Goal: Task Accomplishment & Management: Use online tool/utility

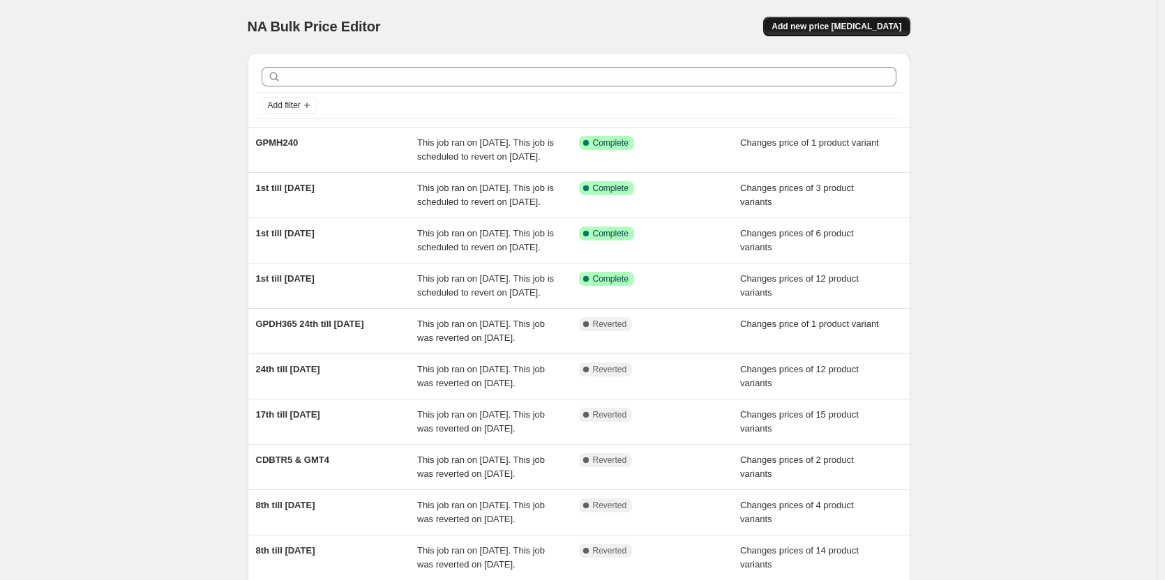
click at [842, 28] on span "Add new price [MEDICAL_DATA]" at bounding box center [836, 26] width 130 height 11
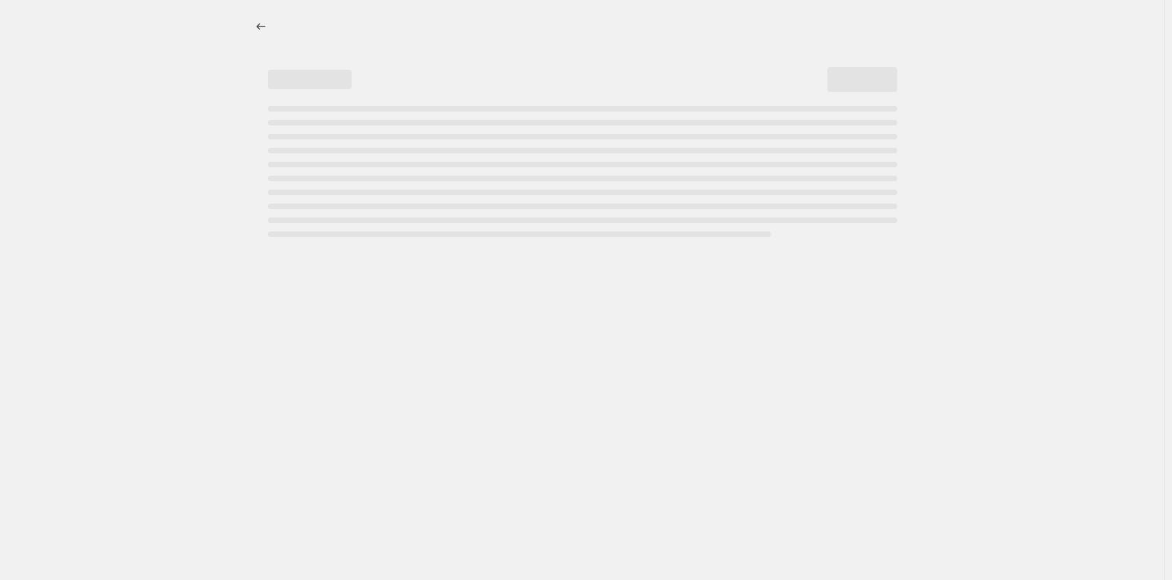
select select "percentage"
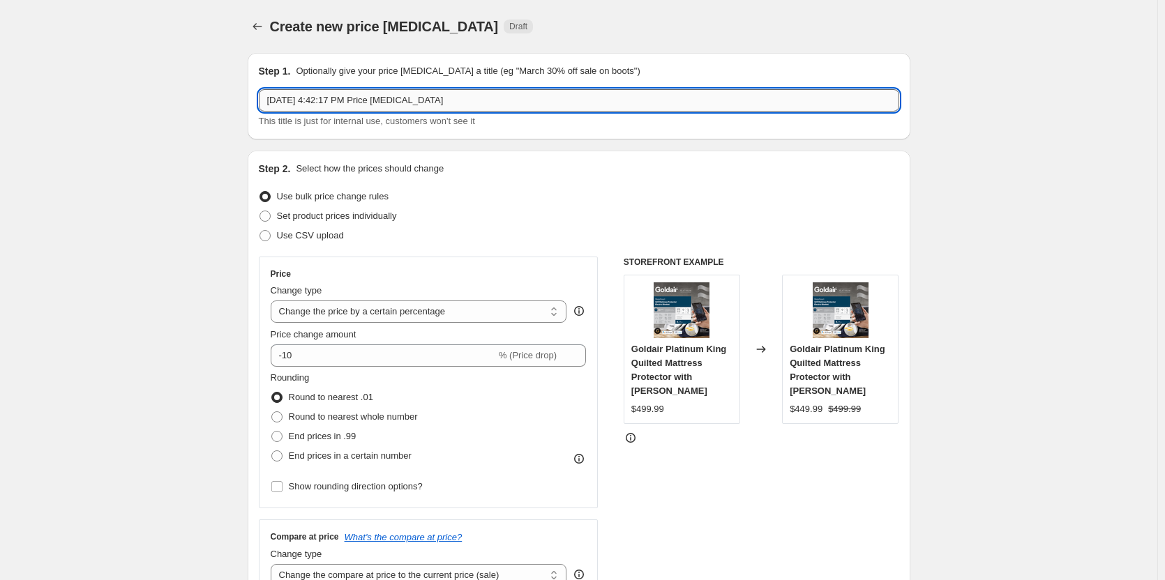
drag, startPoint x: 477, startPoint y: 109, endPoint x: 270, endPoint y: 96, distance: 207.5
click at [270, 96] on input "[DATE] 4:42:17 PM Price [MEDICAL_DATA]" at bounding box center [579, 100] width 640 height 22
type input "15th till [DATE]"
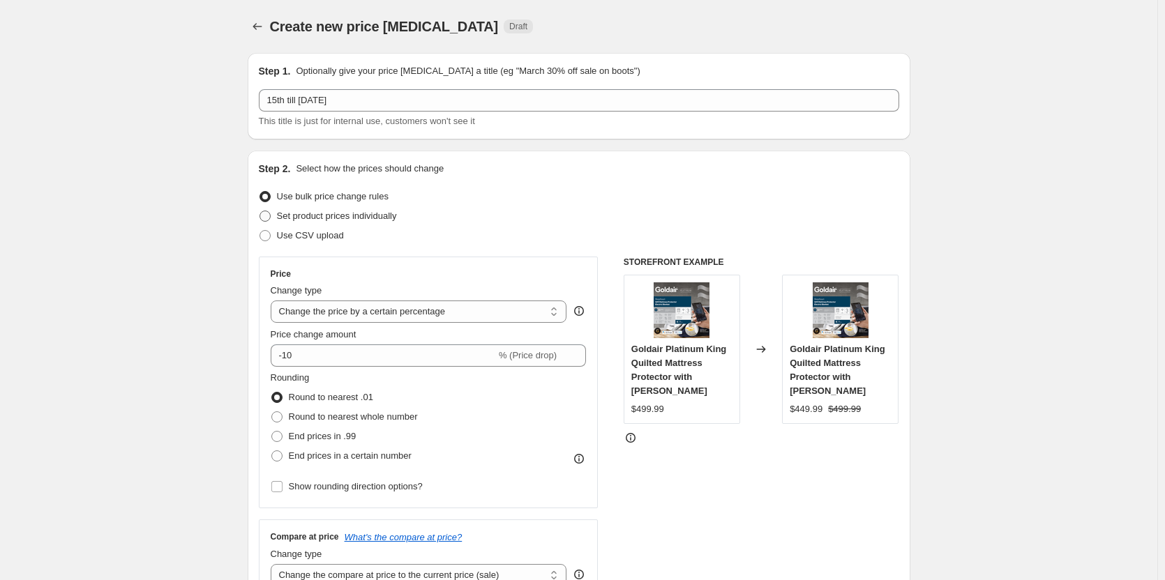
click at [267, 217] on span at bounding box center [264, 216] width 11 height 11
click at [260, 211] on input "Set product prices individually" at bounding box center [259, 211] width 1 height 1
radio input "true"
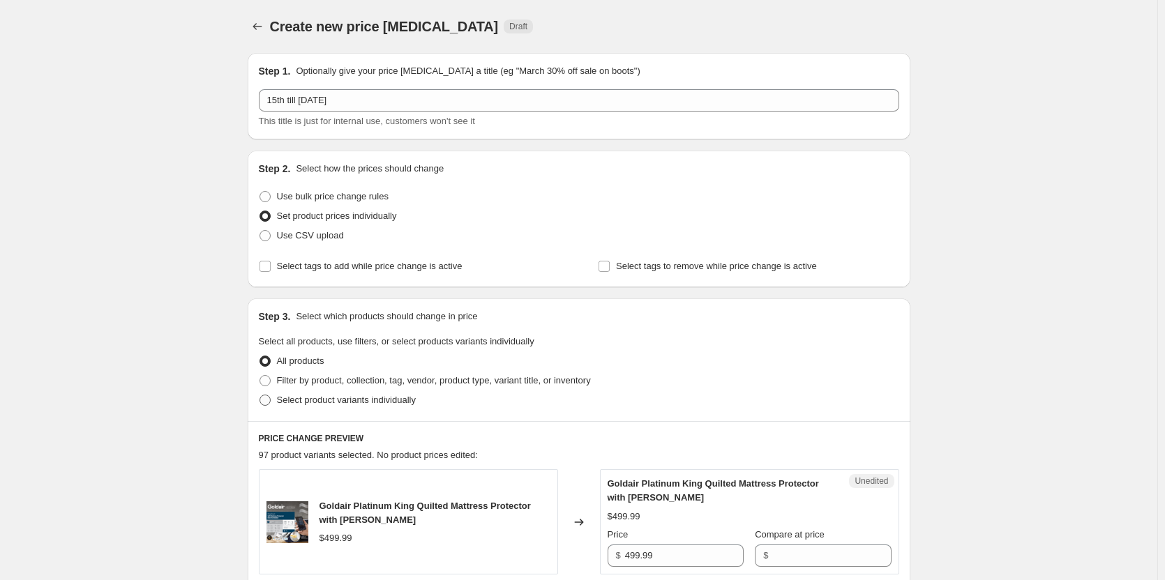
click at [269, 400] on span at bounding box center [264, 400] width 11 height 11
click at [260, 395] on input "Select product variants individually" at bounding box center [259, 395] width 1 height 1
radio input "true"
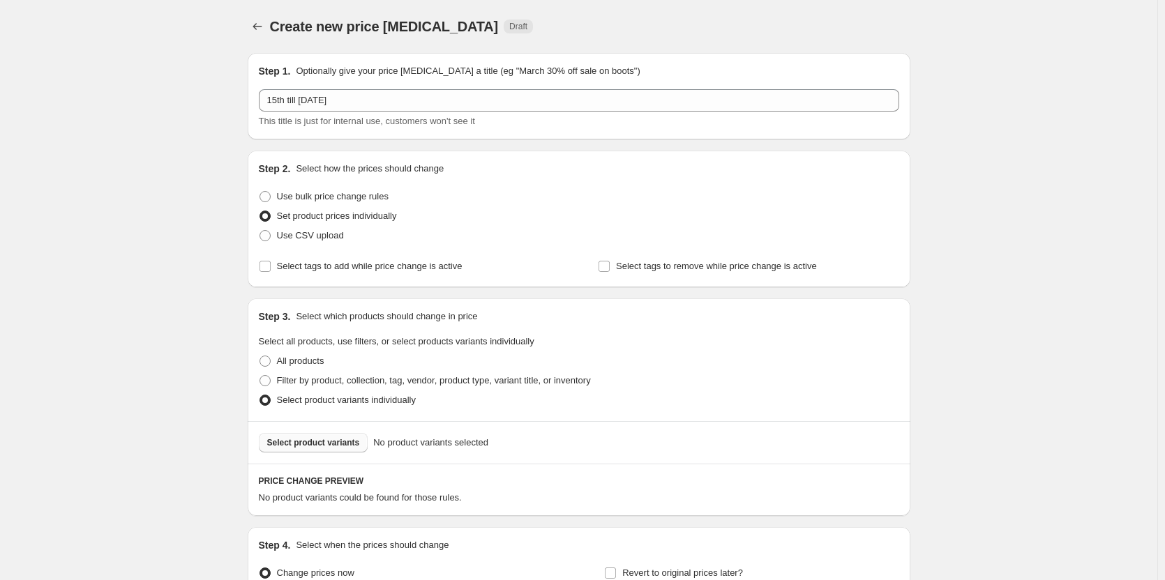
click at [321, 451] on button "Select product variants" at bounding box center [313, 443] width 109 height 20
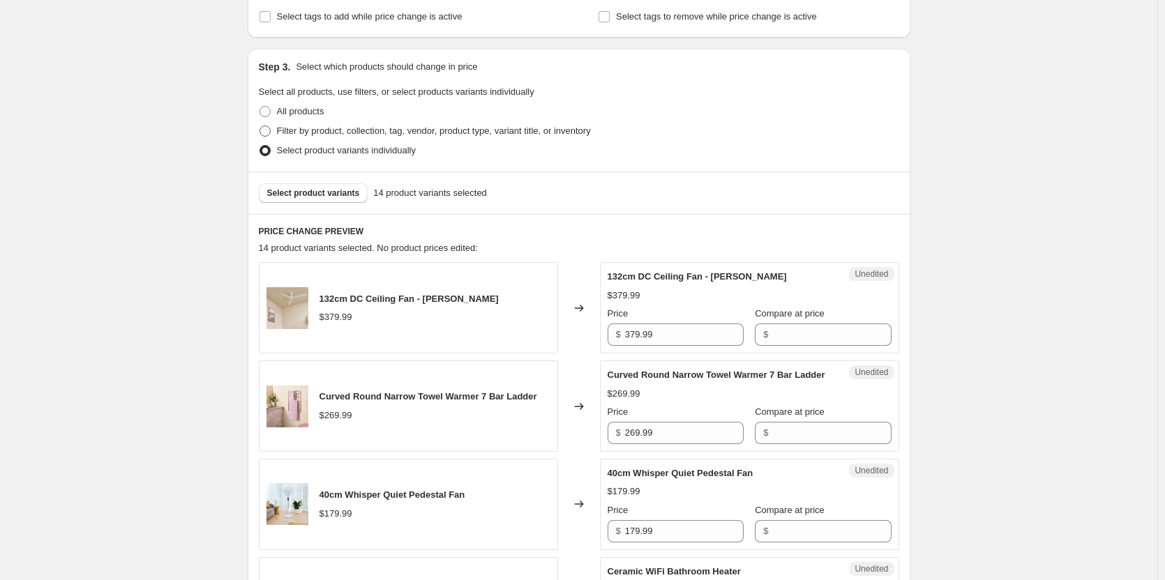
scroll to position [279, 0]
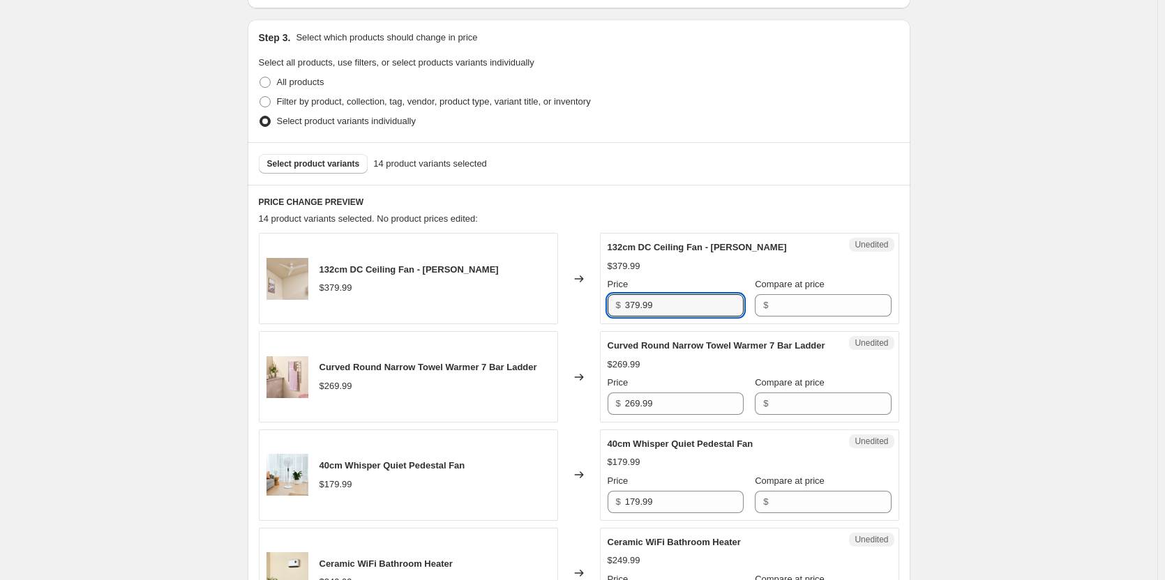
drag, startPoint x: 684, startPoint y: 303, endPoint x: 588, endPoint y: 301, distance: 96.3
click at [588, 301] on div "132cm DC Ceiling Fan - Matte White $379.99 Changed to Unedited 132cm DC Ceiling…" at bounding box center [579, 278] width 640 height 91
click at [774, 299] on input "Compare at price" at bounding box center [831, 305] width 119 height 22
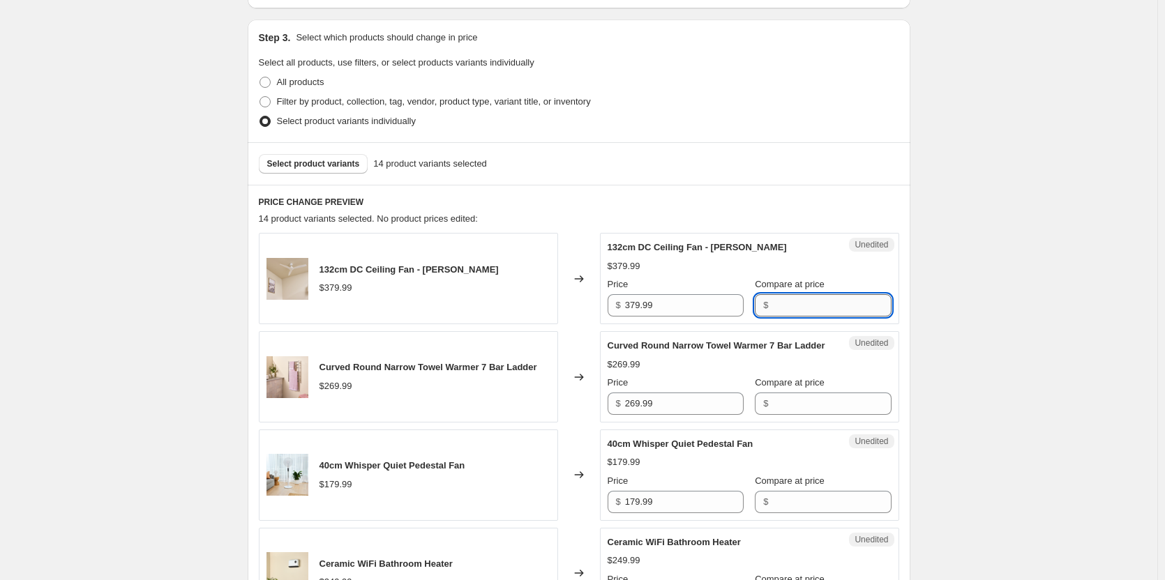
paste input "379.99"
type input "379.99"
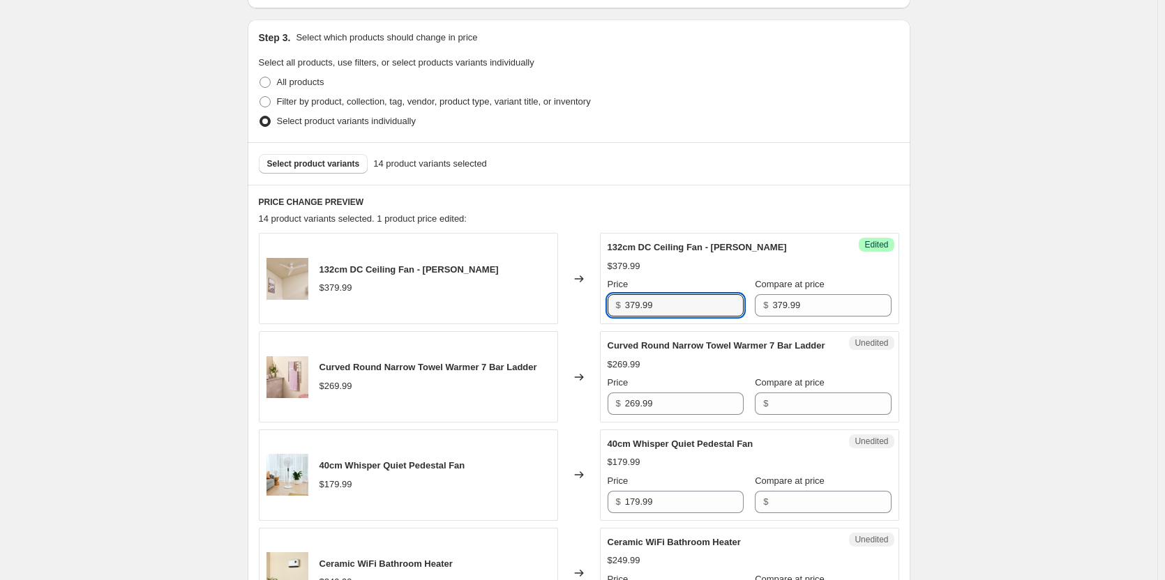
drag, startPoint x: 693, startPoint y: 309, endPoint x: 597, endPoint y: 303, distance: 96.4
click at [597, 303] on div "132cm DC Ceiling Fan - [PERSON_NAME] $379.99 Changed to Success Edited 132cm DC…" at bounding box center [579, 278] width 640 height 91
type input "215.00"
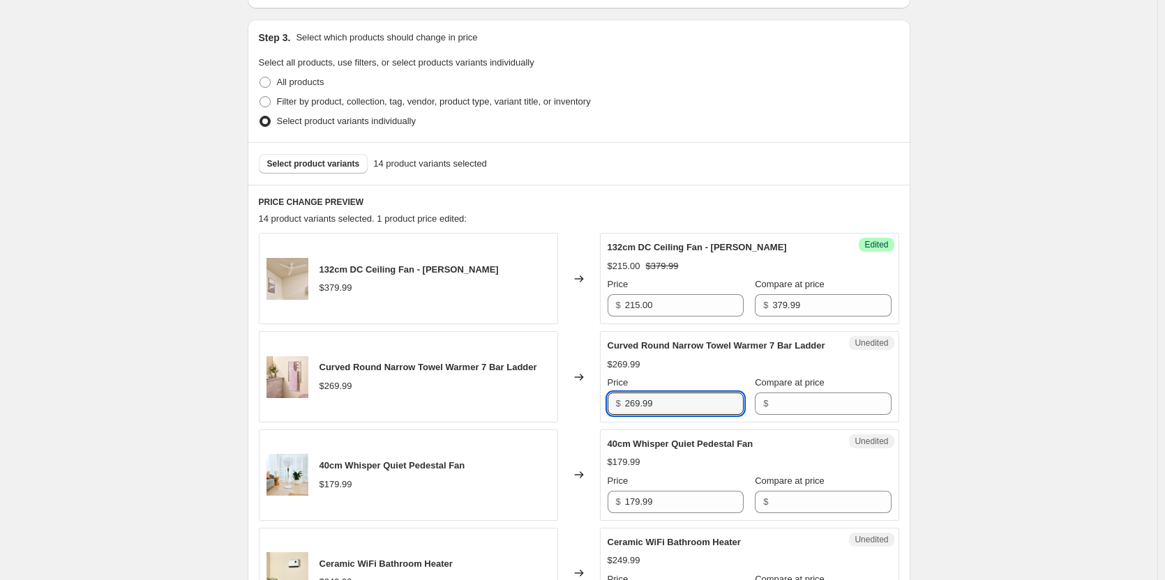
drag, startPoint x: 688, startPoint y: 412, endPoint x: 600, endPoint y: 412, distance: 87.2
click at [600, 412] on div "Curved Round Narrow Towel Warmer 7 Bar Ladder $269.99 Changed to Unedited Curve…" at bounding box center [579, 376] width 640 height 91
click at [787, 414] on input "Compare at price" at bounding box center [831, 404] width 119 height 22
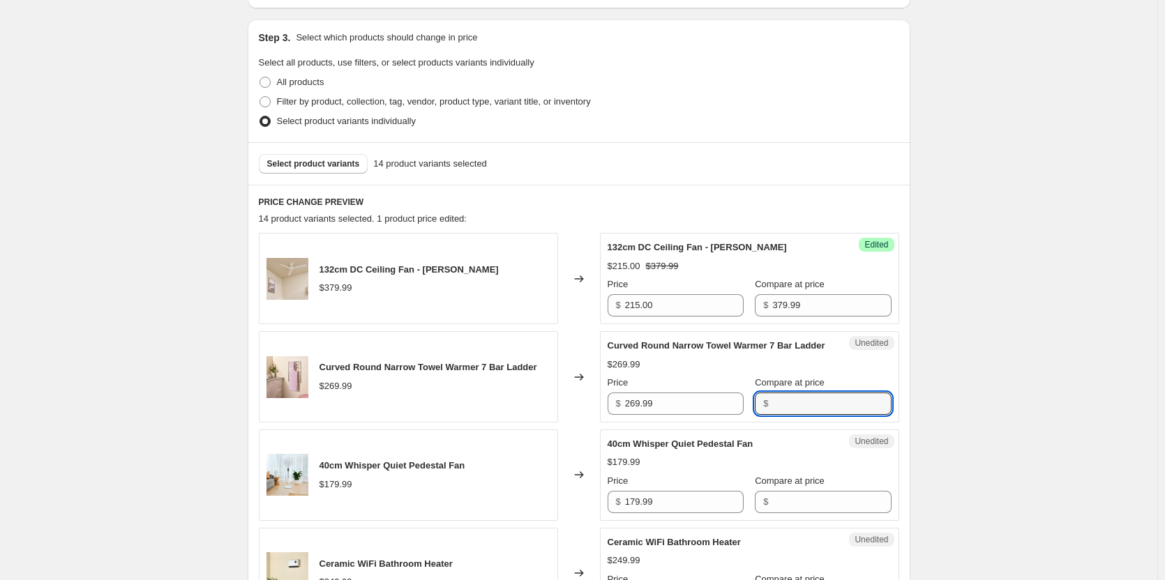
paste input "269.99"
type input "269.99"
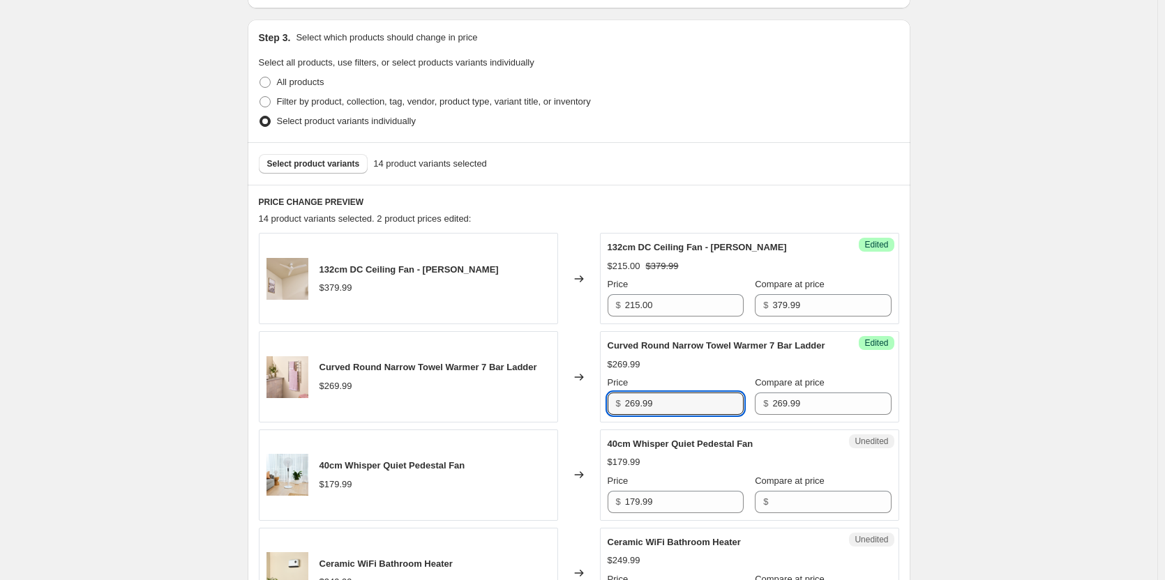
drag, startPoint x: 686, startPoint y: 423, endPoint x: 600, endPoint y: 416, distance: 86.1
click at [600, 416] on div "Curved Round Narrow Towel Warmer 7 Bar Ladder $269.99 Changed to Success Edited…" at bounding box center [579, 376] width 640 height 91
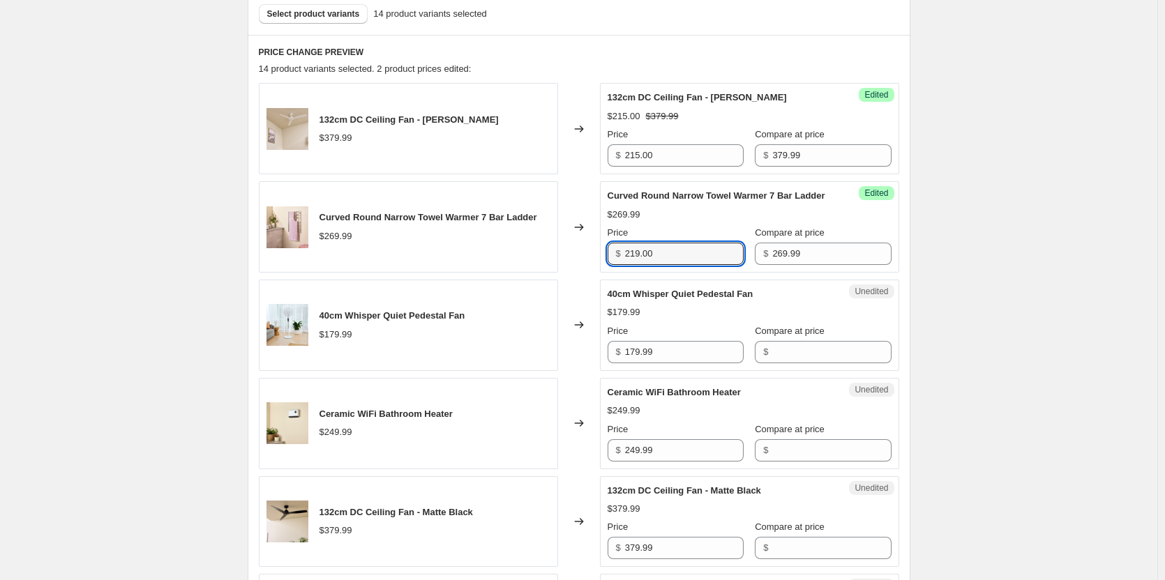
scroll to position [488, 0]
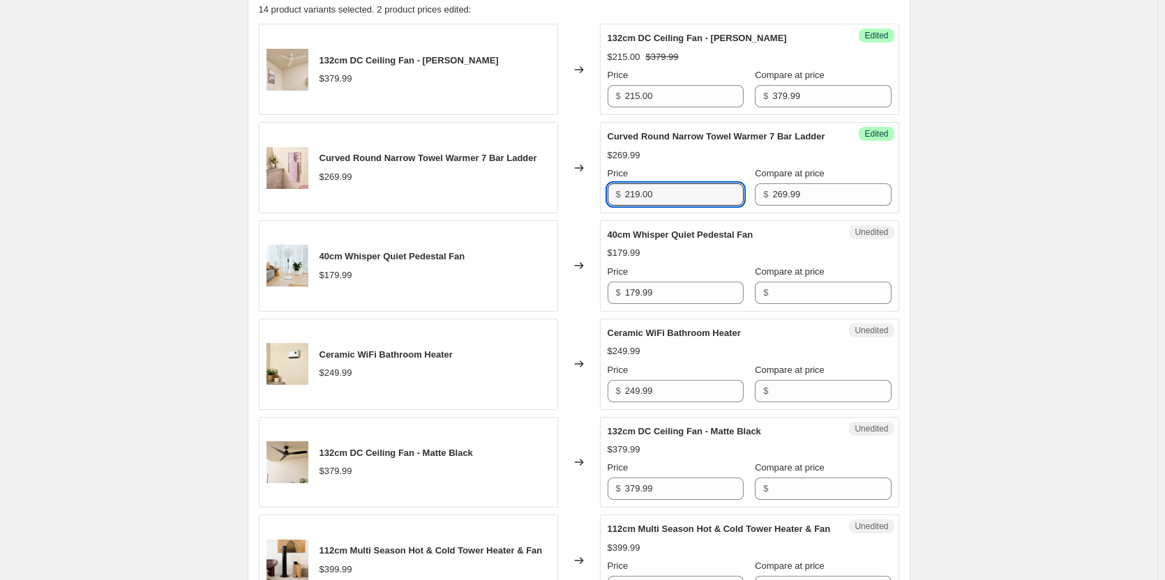
type input "219.00"
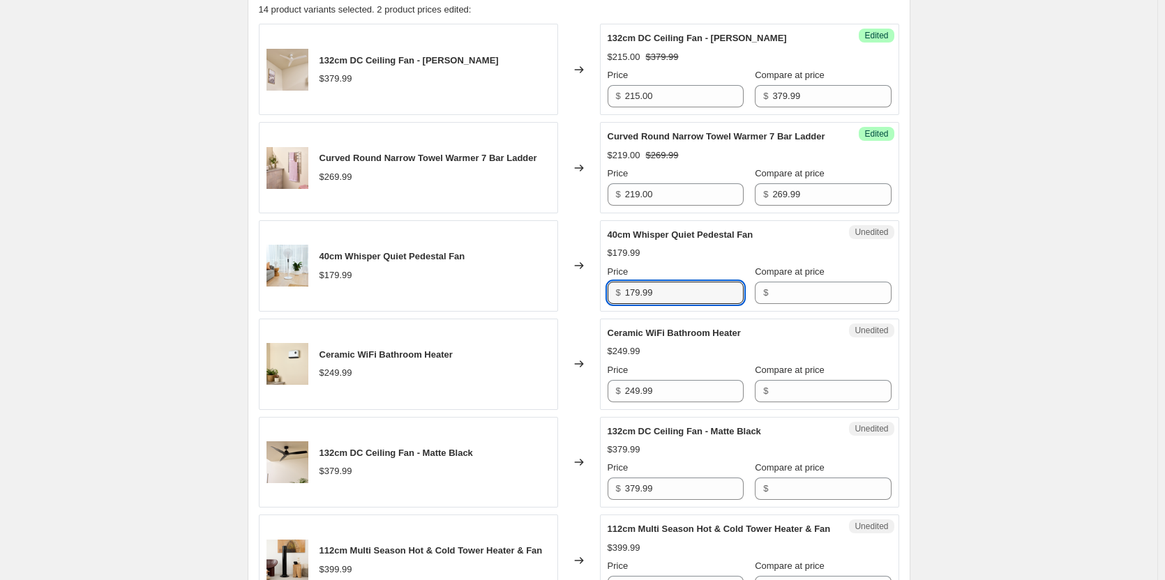
drag, startPoint x: 694, startPoint y: 310, endPoint x: 619, endPoint y: 309, distance: 74.6
click at [619, 304] on div "$ 179.99" at bounding box center [675, 293] width 136 height 22
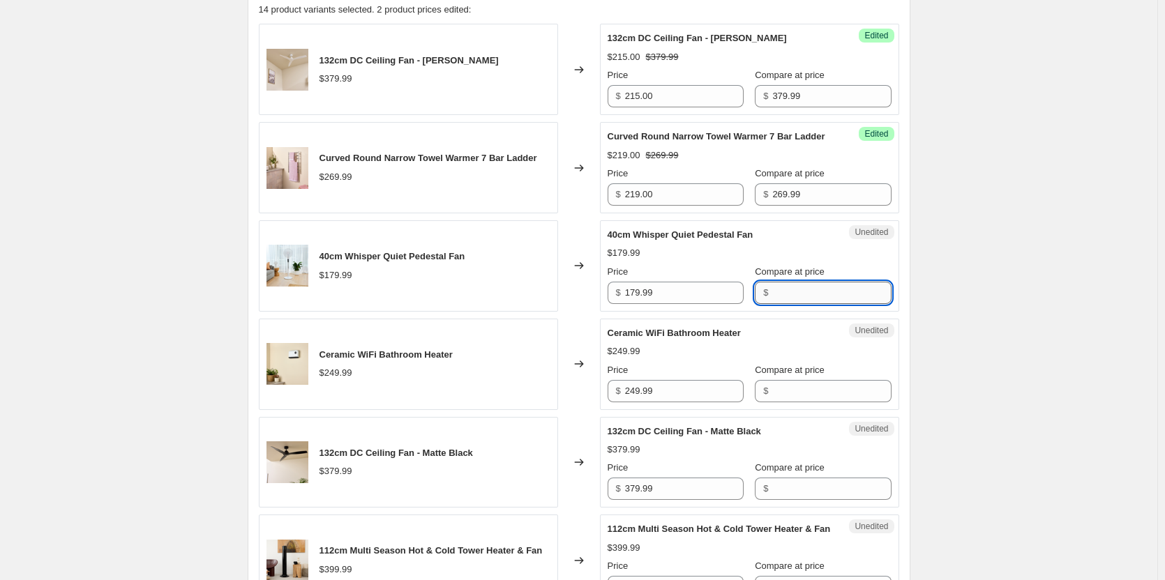
click at [823, 304] on input "Compare at price" at bounding box center [831, 293] width 119 height 22
paste input "179.99"
type input "179.99"
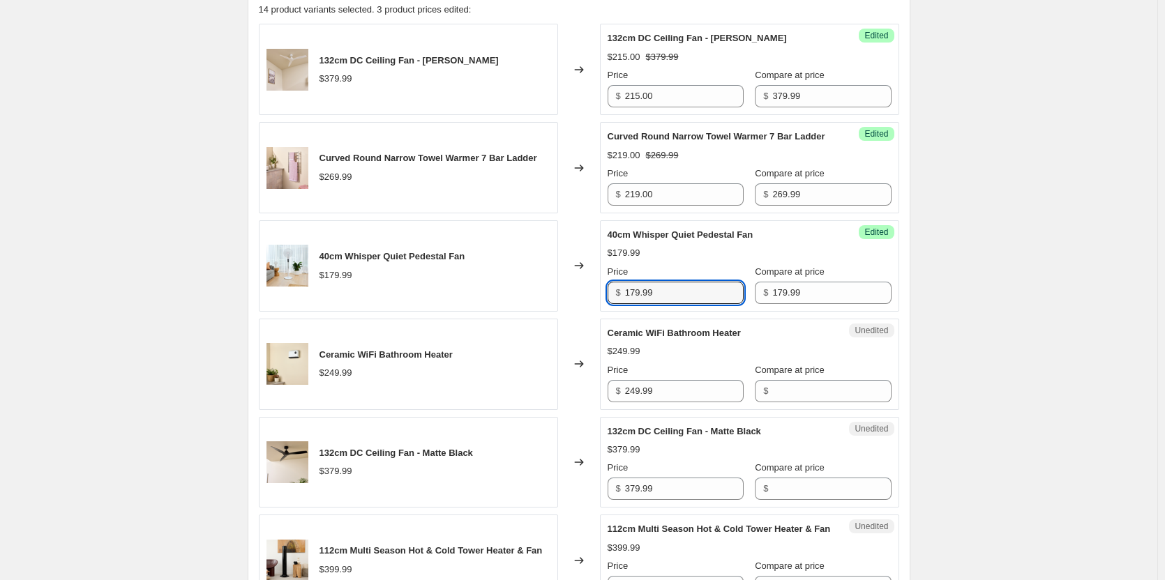
drag, startPoint x: 688, startPoint y: 313, endPoint x: 586, endPoint y: 311, distance: 101.8
click at [586, 311] on div "40cm Whisper Quiet Pedestal Fan $179.99 Changed to Success Edited 40cm Whisper …" at bounding box center [579, 265] width 640 height 91
type input "119.00"
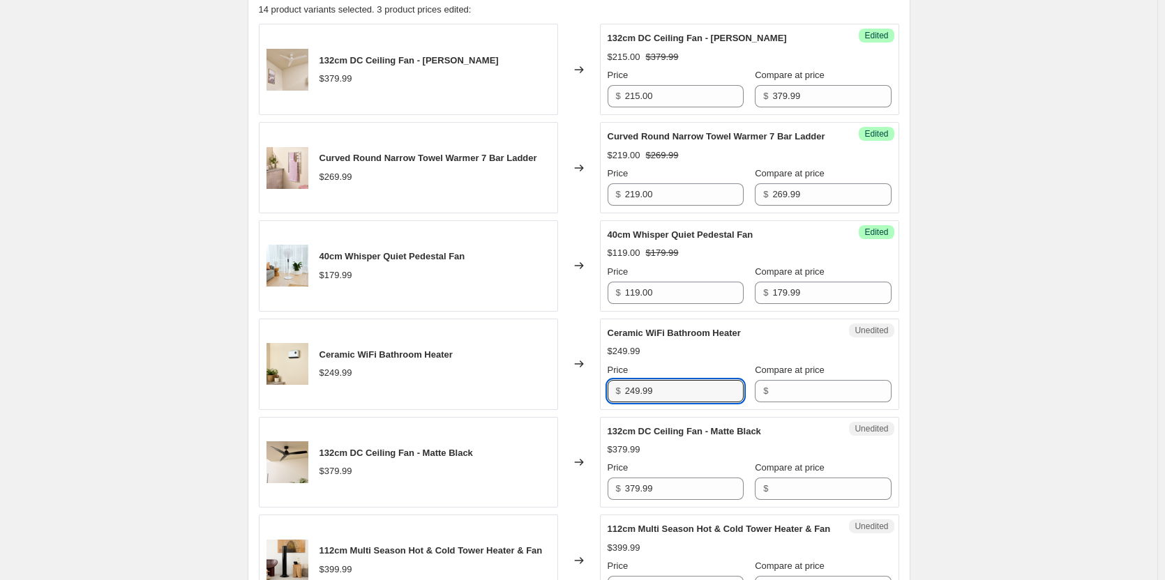
drag, startPoint x: 695, startPoint y: 408, endPoint x: 612, endPoint y: 409, distance: 83.0
click at [612, 402] on div "$ 249.99" at bounding box center [675, 391] width 136 height 22
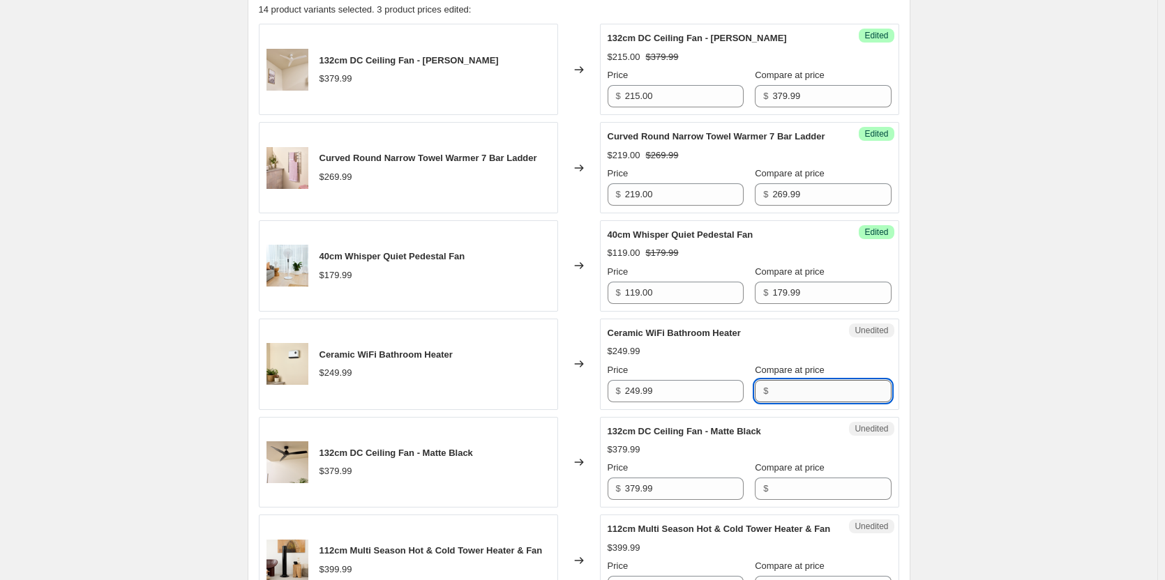
click at [792, 402] on input "Compare at price" at bounding box center [831, 391] width 119 height 22
paste input "249.99"
type input "249.99"
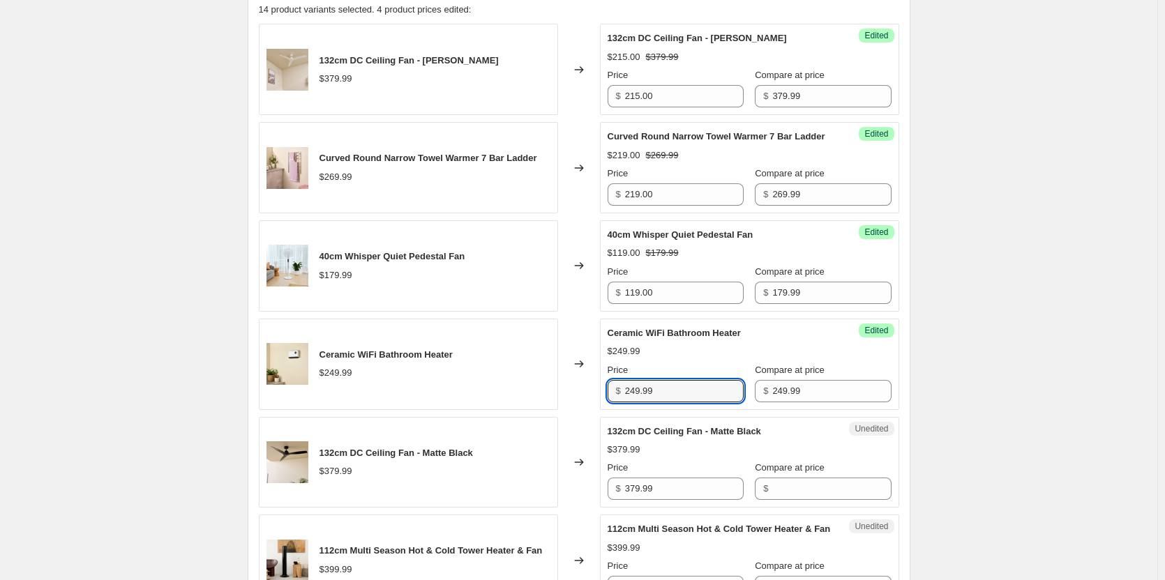
drag, startPoint x: 690, startPoint y: 411, endPoint x: 570, endPoint y: 407, distance: 119.3
click at [570, 407] on div "Ceramic WiFi Bathroom Heater $249.99 Changed to Success Edited Ceramic WiFi Bat…" at bounding box center [579, 364] width 640 height 91
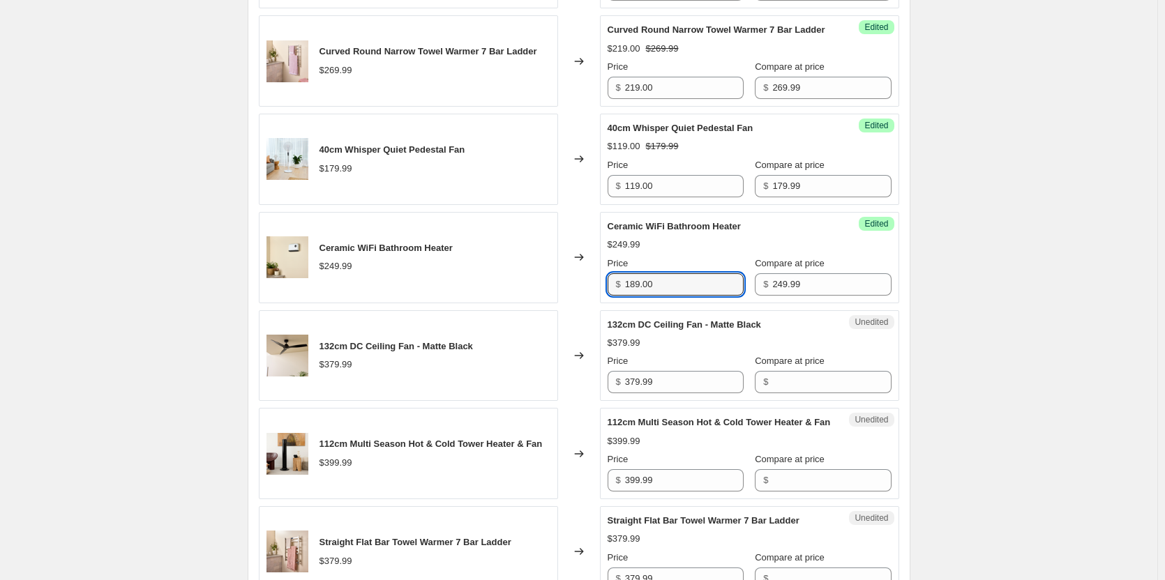
scroll to position [628, 0]
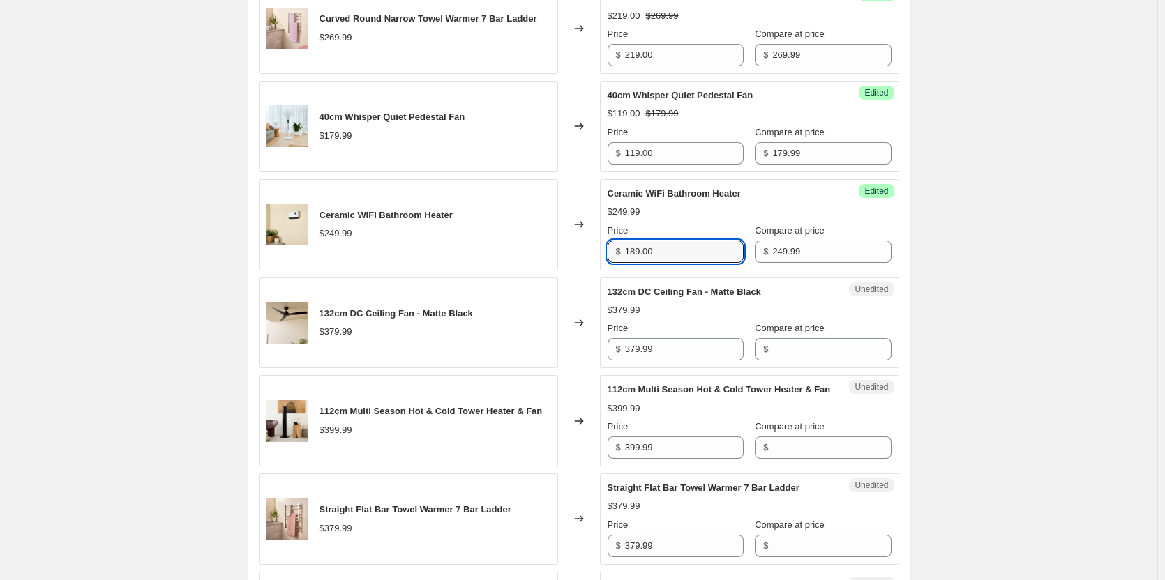
type input "189.00"
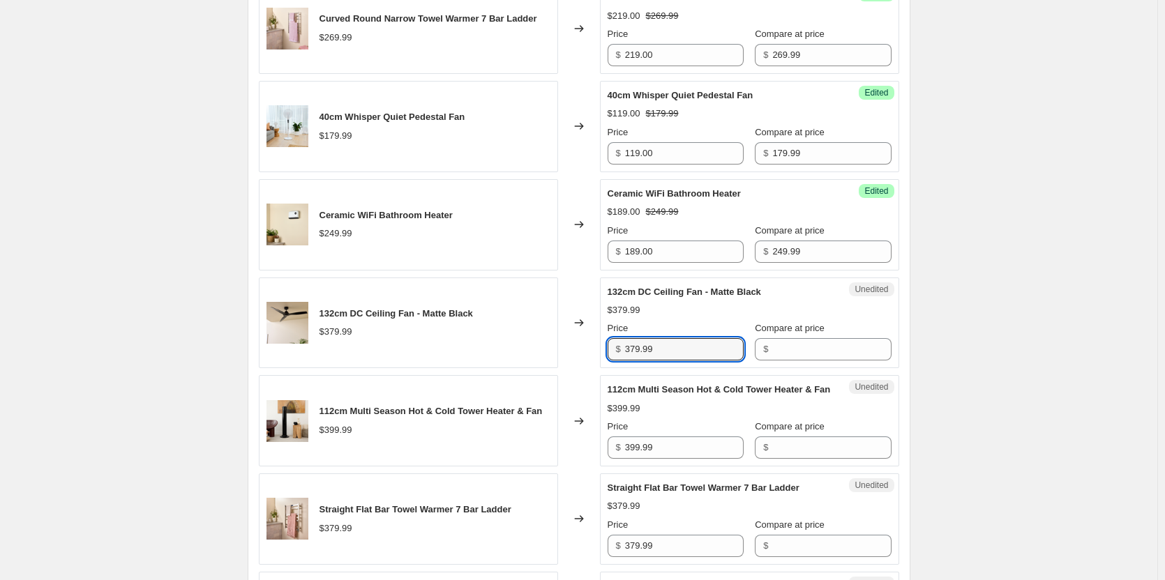
drag, startPoint x: 700, startPoint y: 368, endPoint x: 599, endPoint y: 369, distance: 101.1
click at [599, 369] on div "132cm DC Ceiling Fan - Matte Black $379.99 Changed to Unedited 132cm DC Ceiling…" at bounding box center [579, 323] width 640 height 91
click at [781, 359] on input "Compare at price" at bounding box center [831, 349] width 119 height 22
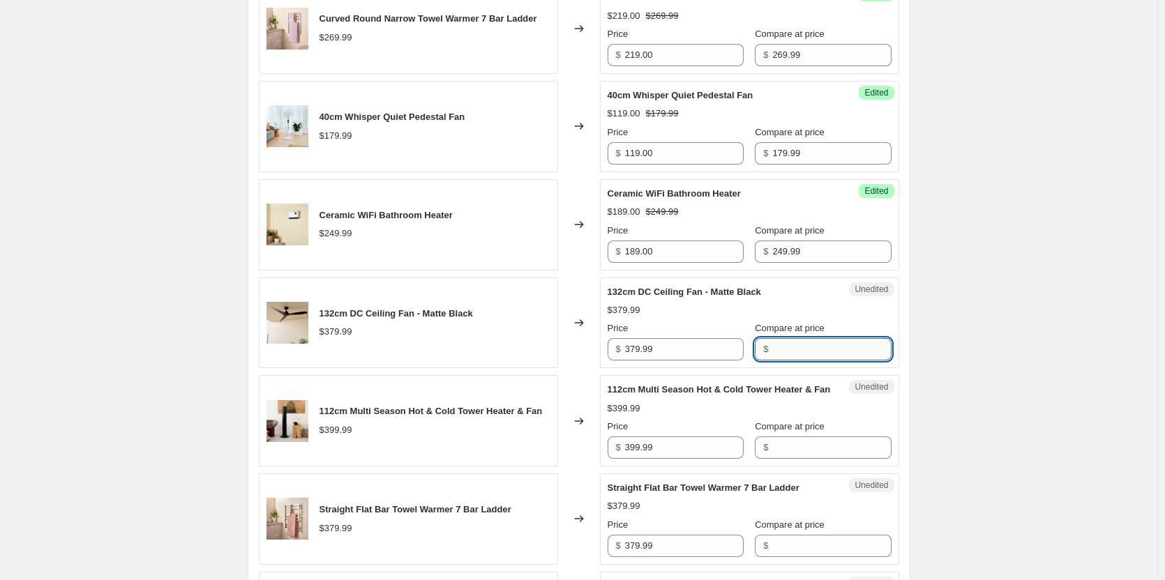
paste input "379.99"
type input "379.99"
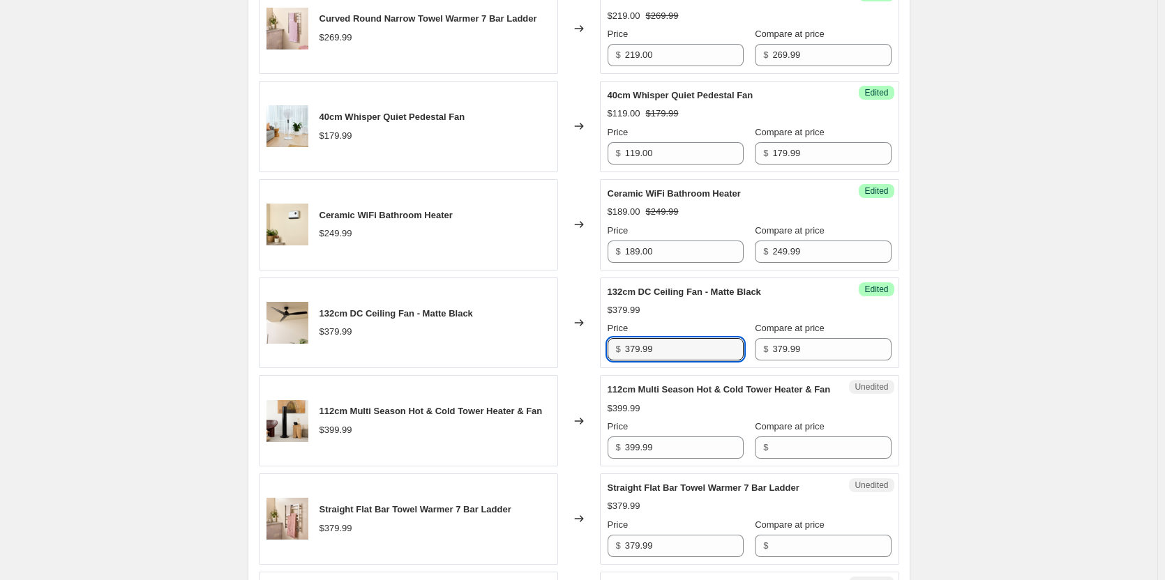
drag, startPoint x: 697, startPoint y: 365, endPoint x: 582, endPoint y: 363, distance: 115.8
click at [582, 363] on div "132cm DC Ceiling Fan - Matte Black $379.99 Changed to Success Edited 132cm DC C…" at bounding box center [579, 323] width 640 height 91
type input "215.00"
click at [854, 426] on div "112cm Multi Season Hot & Cold Tower Heater & Fan $399.99 Price $ 399.99 Compare…" at bounding box center [749, 421] width 284 height 76
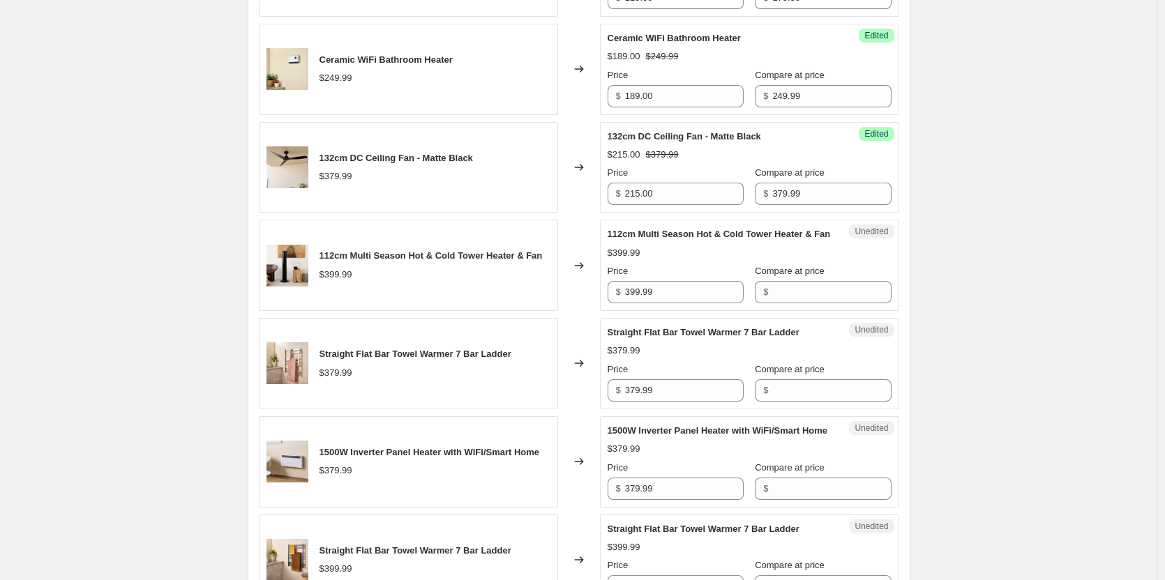
scroll to position [907, 0]
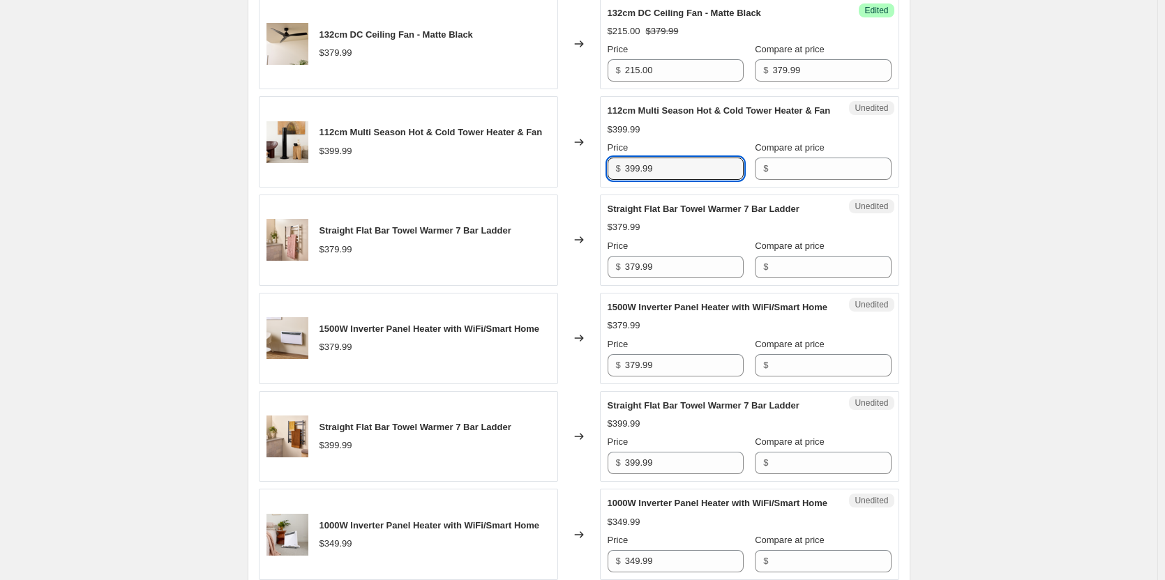
drag, startPoint x: 681, startPoint y: 202, endPoint x: 608, endPoint y: 195, distance: 72.8
click at [608, 188] on div "Unedited 112cm Multi Season Hot & Cold Tower Heater & Fan $399.99 Price $ 399.9…" at bounding box center [749, 141] width 299 height 91
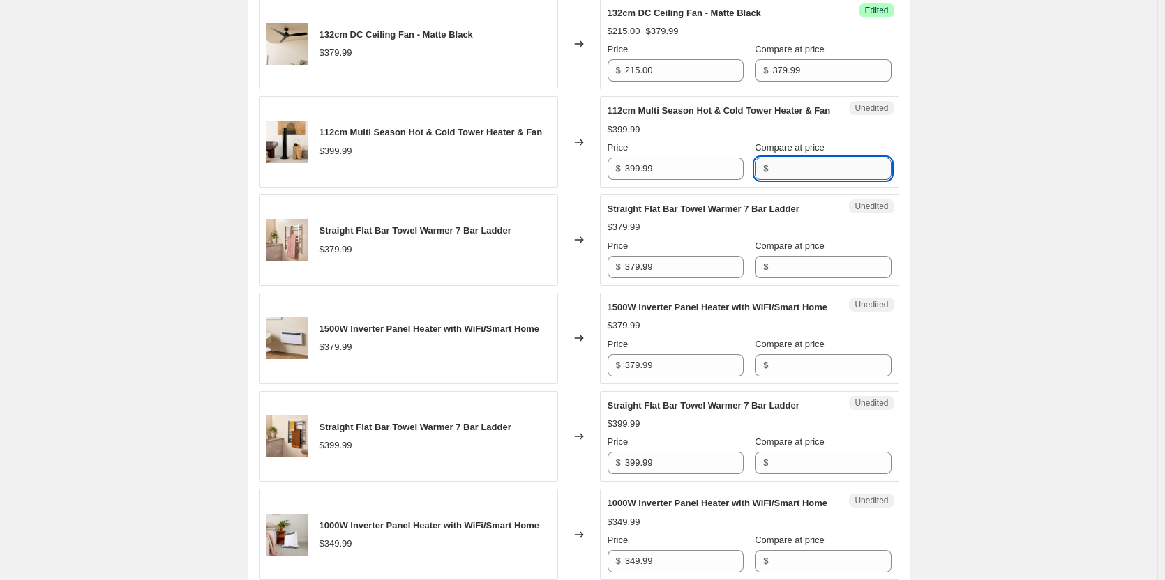
click at [780, 180] on input "Compare at price" at bounding box center [831, 169] width 119 height 22
paste input "399.99"
type input "399.99"
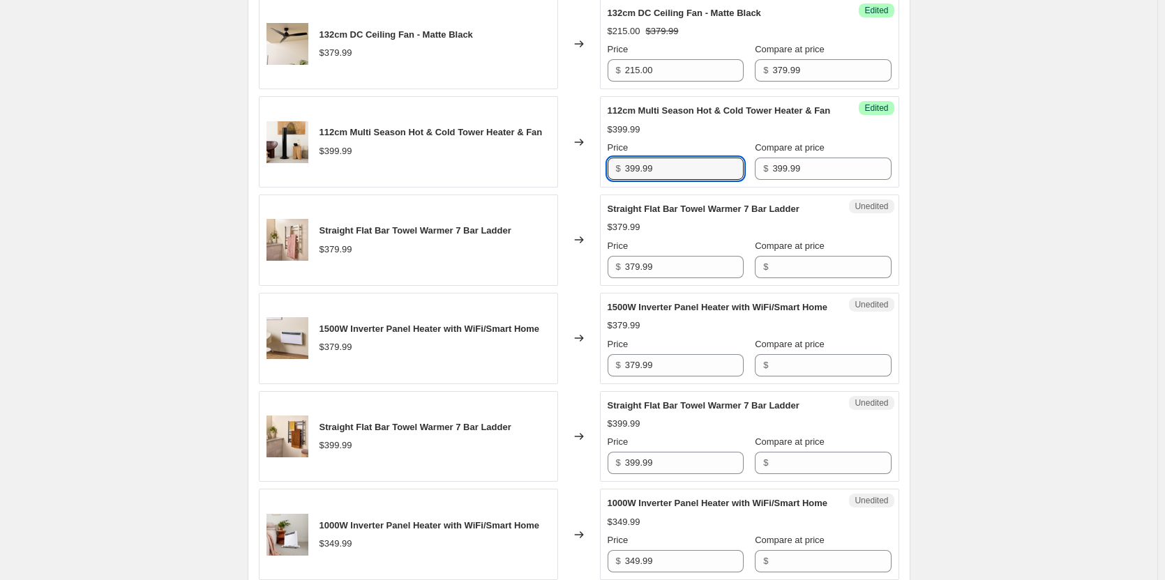
drag, startPoint x: 691, startPoint y: 199, endPoint x: 593, endPoint y: 199, distance: 97.6
click at [593, 188] on div "112cm Multi Season Hot & Cold Tower Heater & Fan $399.99 Changed to Success Edi…" at bounding box center [579, 141] width 640 height 91
type input "239.00"
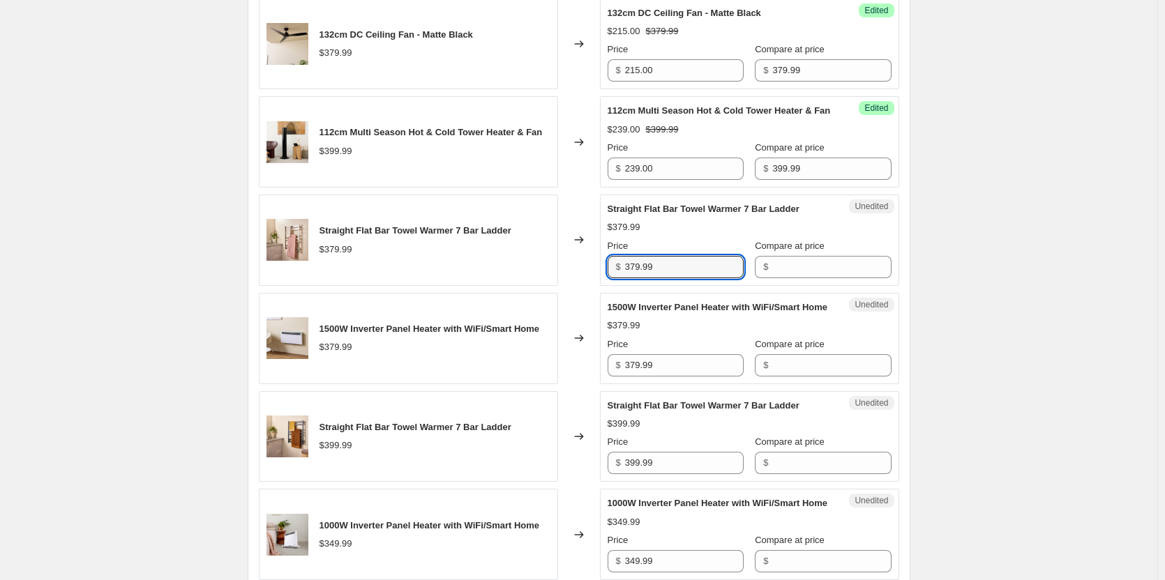
drag, startPoint x: 700, startPoint y: 291, endPoint x: 607, endPoint y: 295, distance: 92.8
click at [607, 286] on div "Unedited Straight Flat Bar Towel Warmer 7 Bar Ladder $379.99 Price $ 379.99 Com…" at bounding box center [749, 240] width 299 height 91
click at [790, 278] on input "Compare at price" at bounding box center [831, 267] width 119 height 22
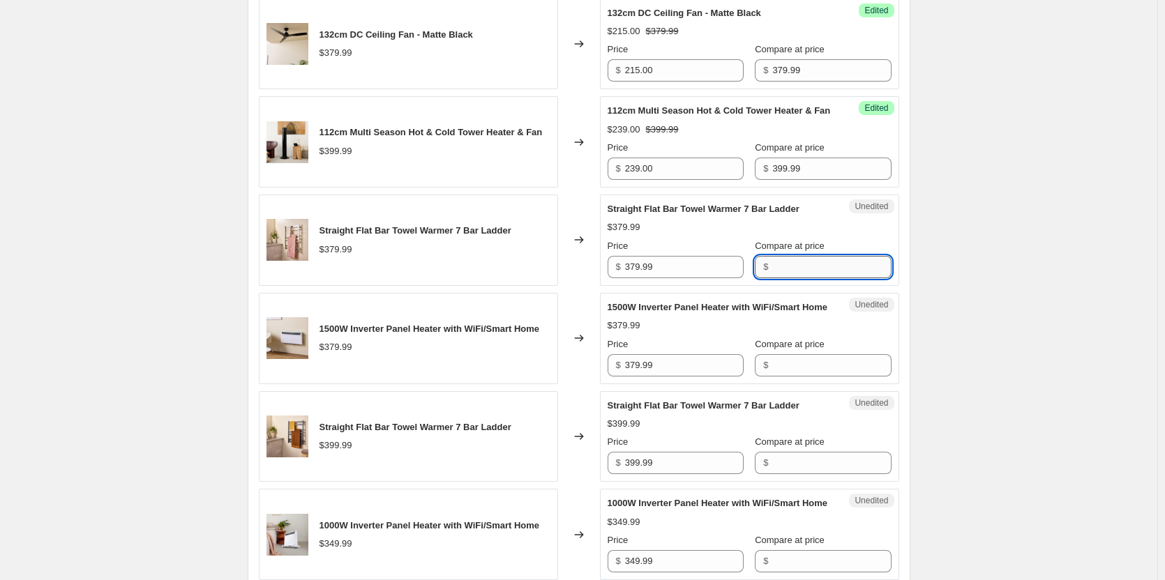
paste input "379.99"
type input "379.99"
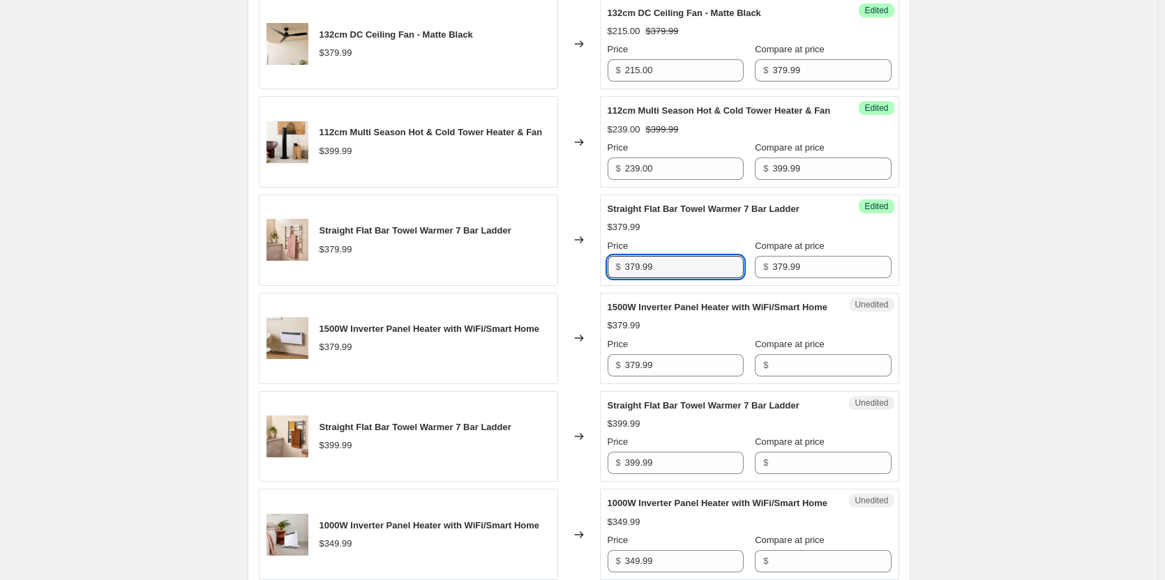
drag, startPoint x: 695, startPoint y: 296, endPoint x: 582, endPoint y: 291, distance: 113.1
click at [582, 286] on div "Straight Flat Bar Towel Warmer 7 Bar Ladder $379.99 Changed to Success Edited S…" at bounding box center [579, 240] width 640 height 91
type input "299.00"
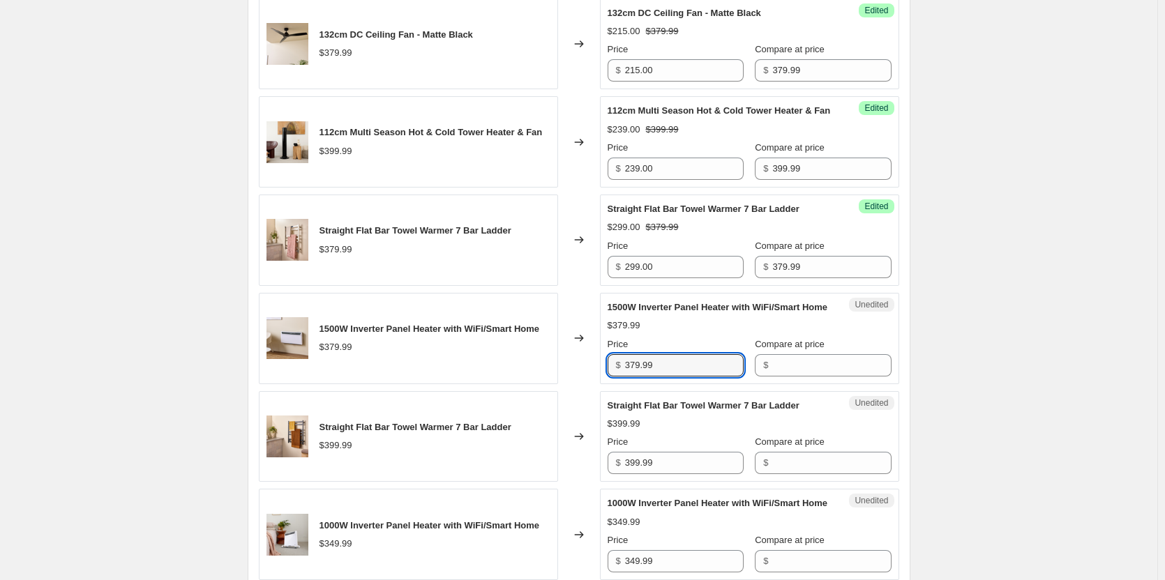
drag, startPoint x: 677, startPoint y: 403, endPoint x: 612, endPoint y: 404, distance: 64.9
click at [612, 377] on div "$ 379.99" at bounding box center [675, 365] width 136 height 22
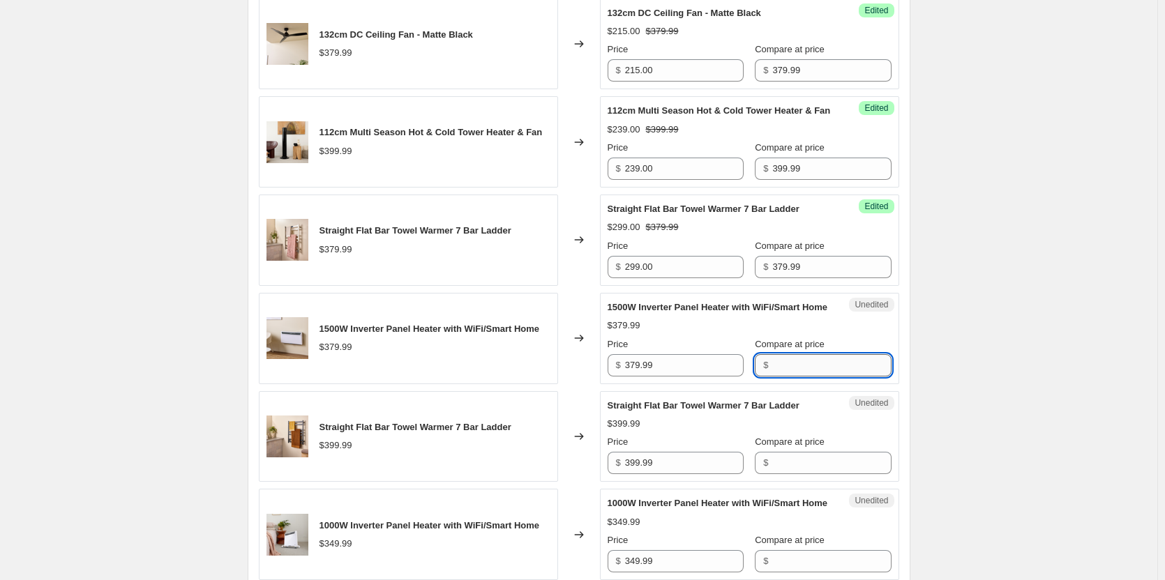
click at [773, 377] on input "Compare at price" at bounding box center [831, 365] width 119 height 22
paste input "379.99"
type input "379.99"
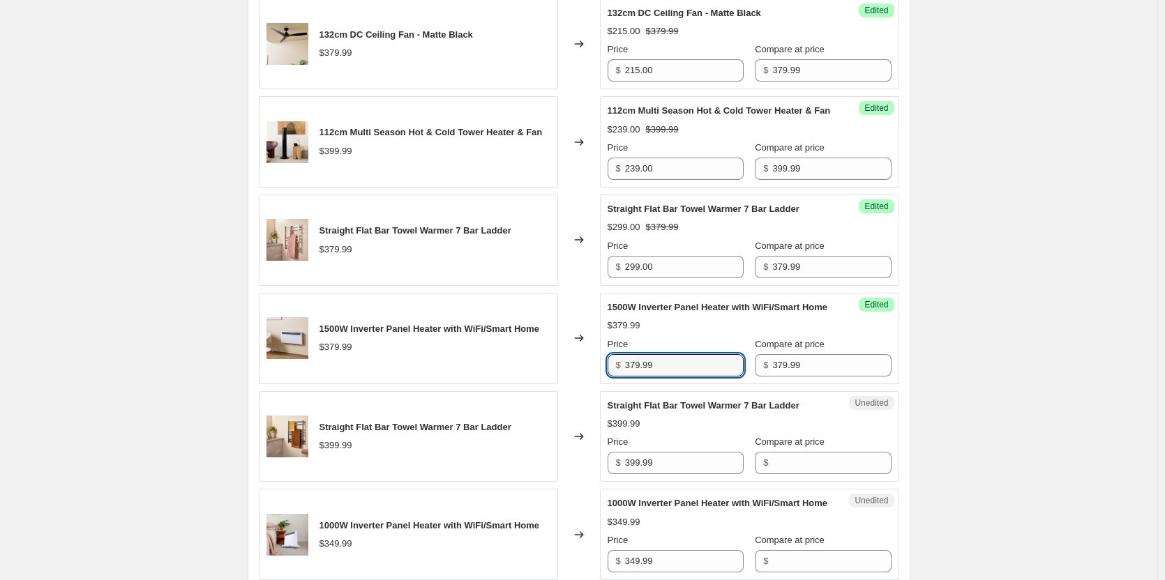
drag, startPoint x: 672, startPoint y: 402, endPoint x: 590, endPoint y: 407, distance: 81.7
click at [590, 384] on div "1500W Inverter Panel Heater with WiFi/Smart Home $379.99 Changed to Success Edi…" at bounding box center [579, 338] width 640 height 91
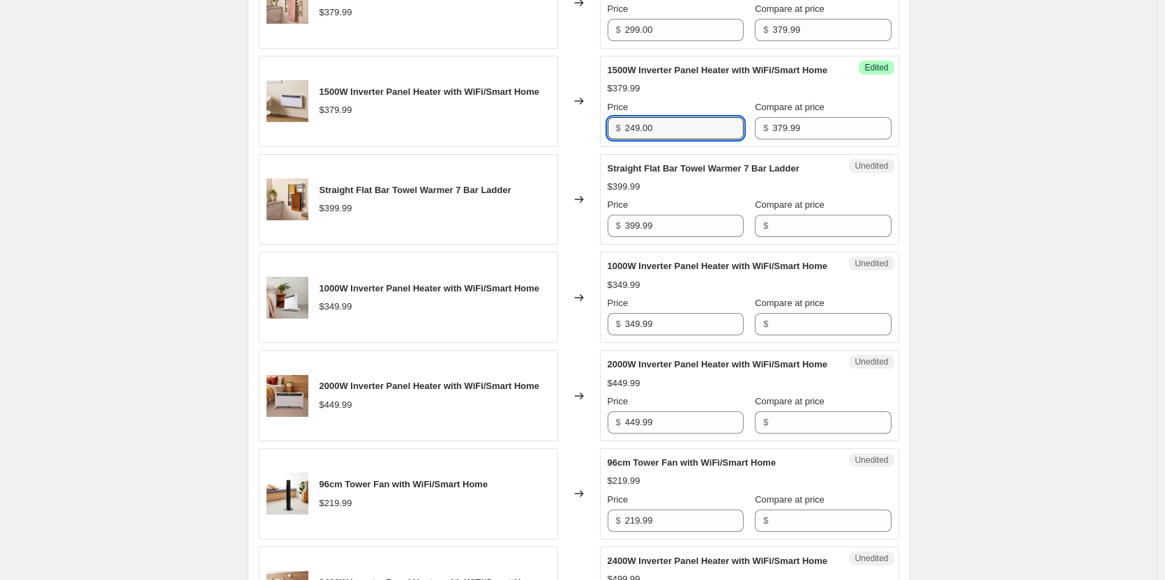
scroll to position [1255, 0]
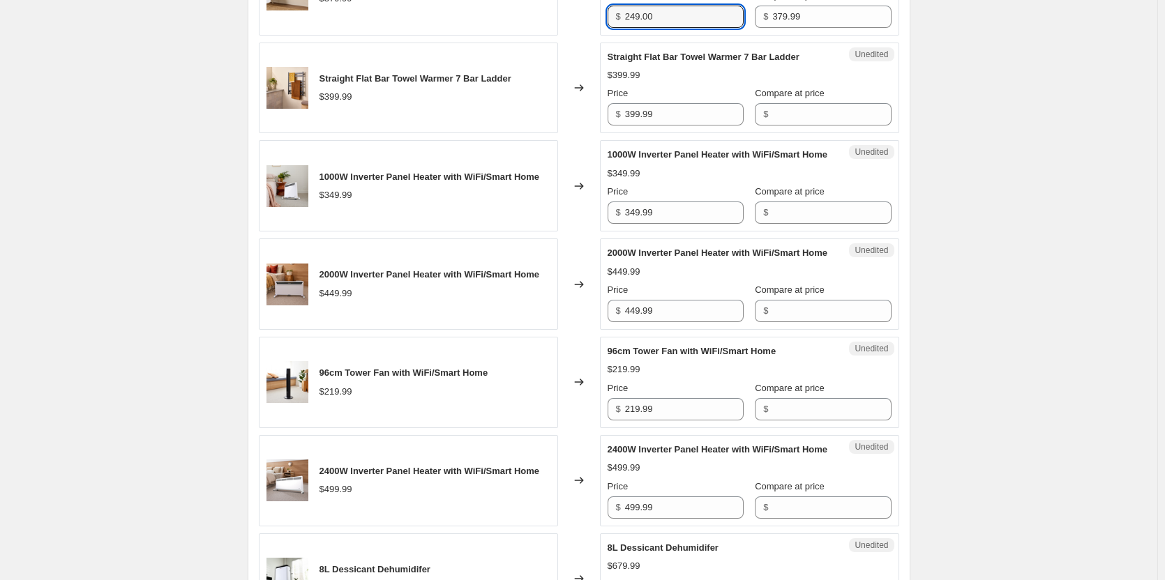
type input "249.00"
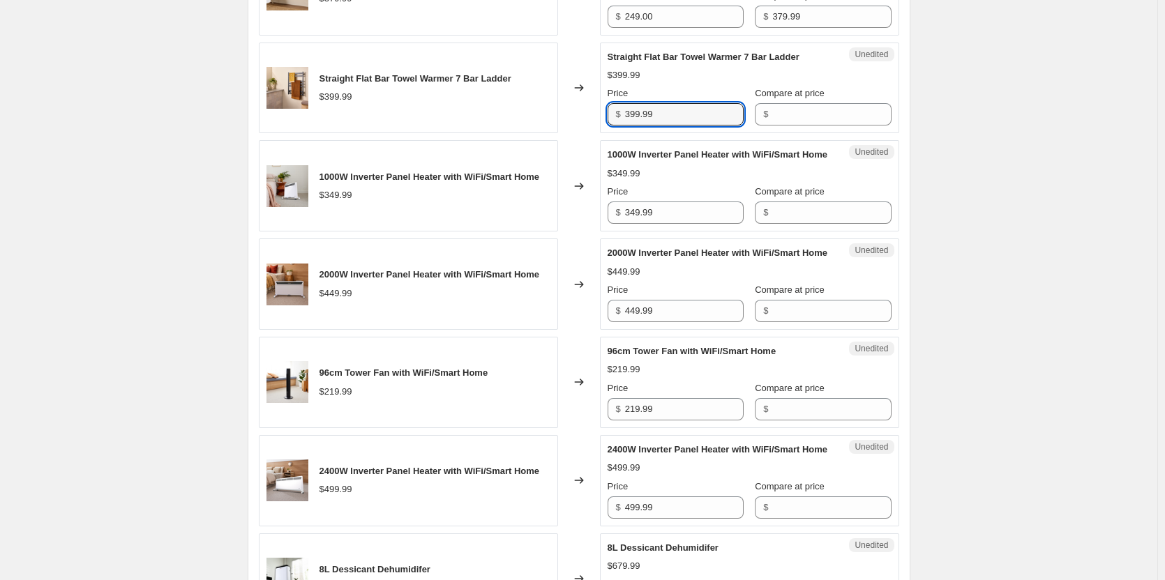
drag, startPoint x: 682, startPoint y: 158, endPoint x: 612, endPoint y: 158, distance: 70.4
click at [612, 126] on div "$ 399.99" at bounding box center [675, 114] width 136 height 22
click at [807, 126] on input "Compare at price" at bounding box center [831, 114] width 119 height 22
paste input "399.99"
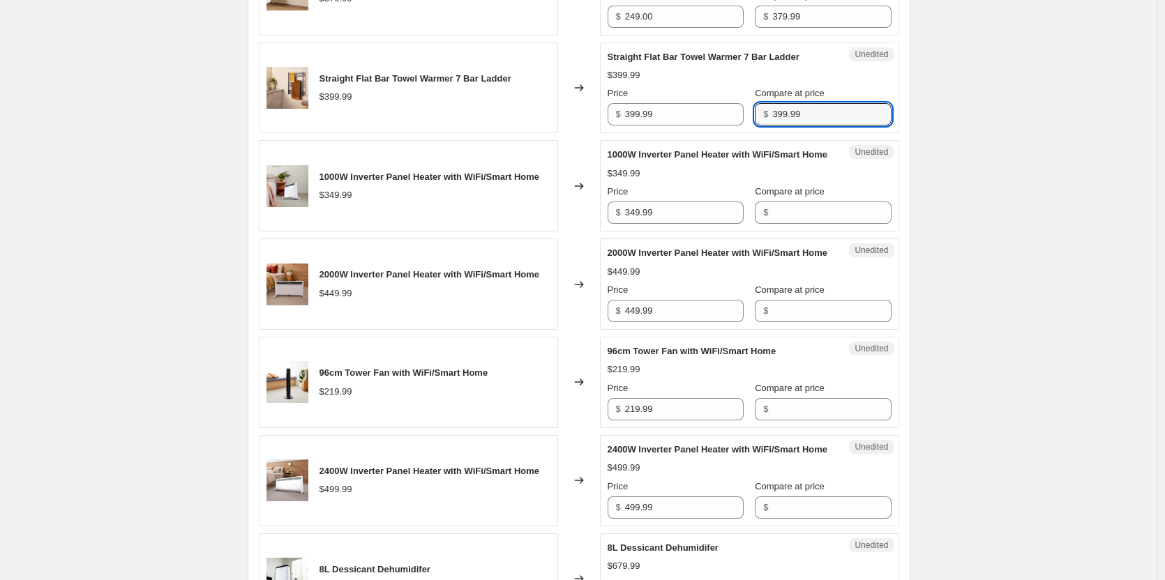
type input "399.99"
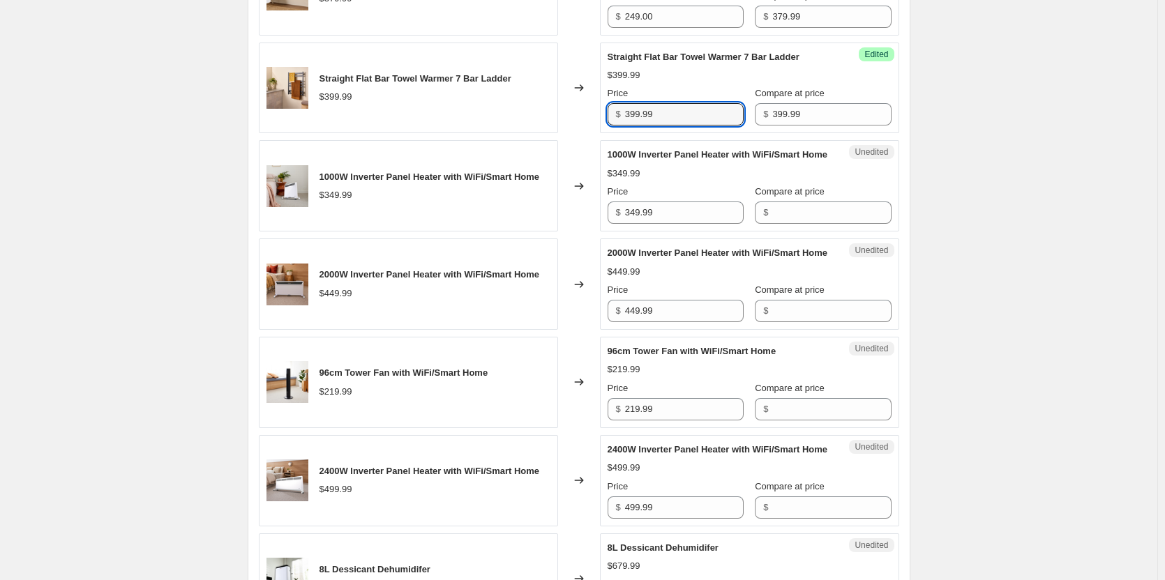
drag, startPoint x: 699, startPoint y: 158, endPoint x: 609, endPoint y: 157, distance: 90.0
click at [609, 134] on div "Success Edited Straight Flat Bar Towel Warmer 7 Bar Ladder $399.99 Price $ 399.…" at bounding box center [749, 88] width 299 height 91
type input "319.00"
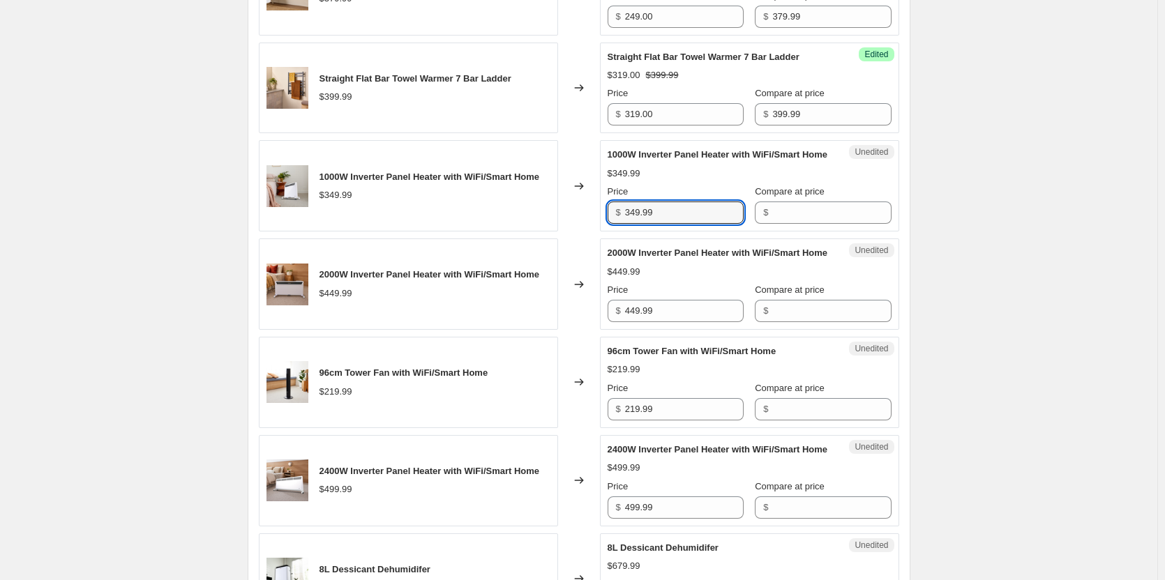
drag, startPoint x: 683, startPoint y: 270, endPoint x: 608, endPoint y: 267, distance: 75.4
click at [608, 232] on div "Unedited 1000W Inverter Panel Heater with WiFi/Smart Home $349.99 Price $ 349.9…" at bounding box center [749, 185] width 299 height 91
click at [797, 224] on input "Compare at price" at bounding box center [831, 213] width 119 height 22
paste input "349.99"
type input "349.99"
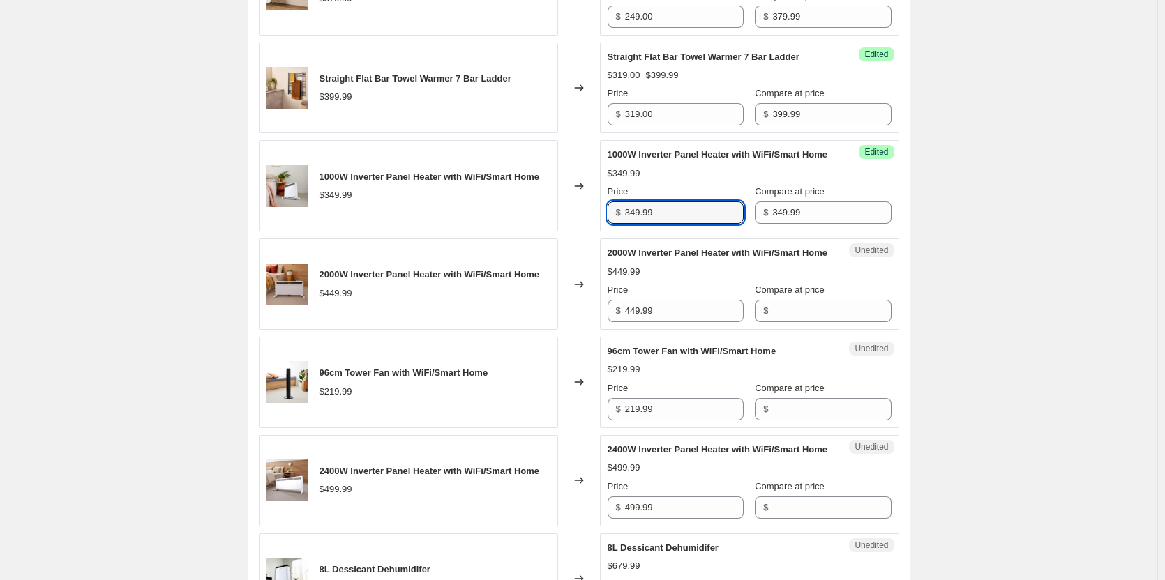
drag, startPoint x: 686, startPoint y: 273, endPoint x: 615, endPoint y: 271, distance: 71.2
click at [615, 224] on div "$ 349.99" at bounding box center [675, 213] width 136 height 22
type input "229.00"
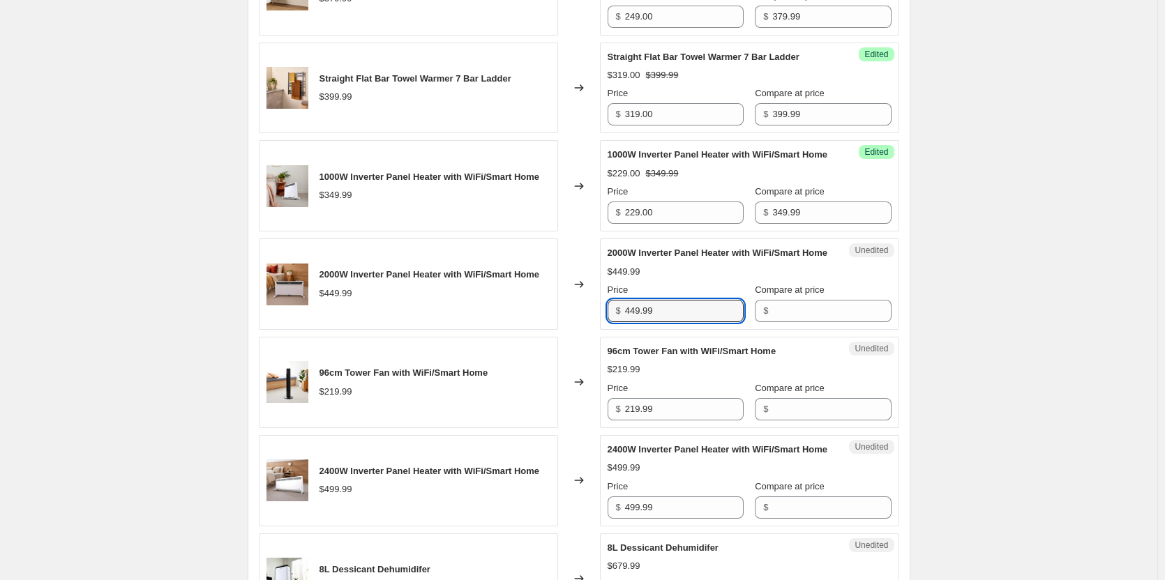
drag, startPoint x: 681, startPoint y: 380, endPoint x: 604, endPoint y: 377, distance: 77.5
click at [604, 330] on div "Unedited 2000W Inverter Panel Heater with WiFi/Smart Home $449.99 Price $ 449.9…" at bounding box center [749, 283] width 299 height 91
click at [785, 322] on input "Compare at price" at bounding box center [831, 311] width 119 height 22
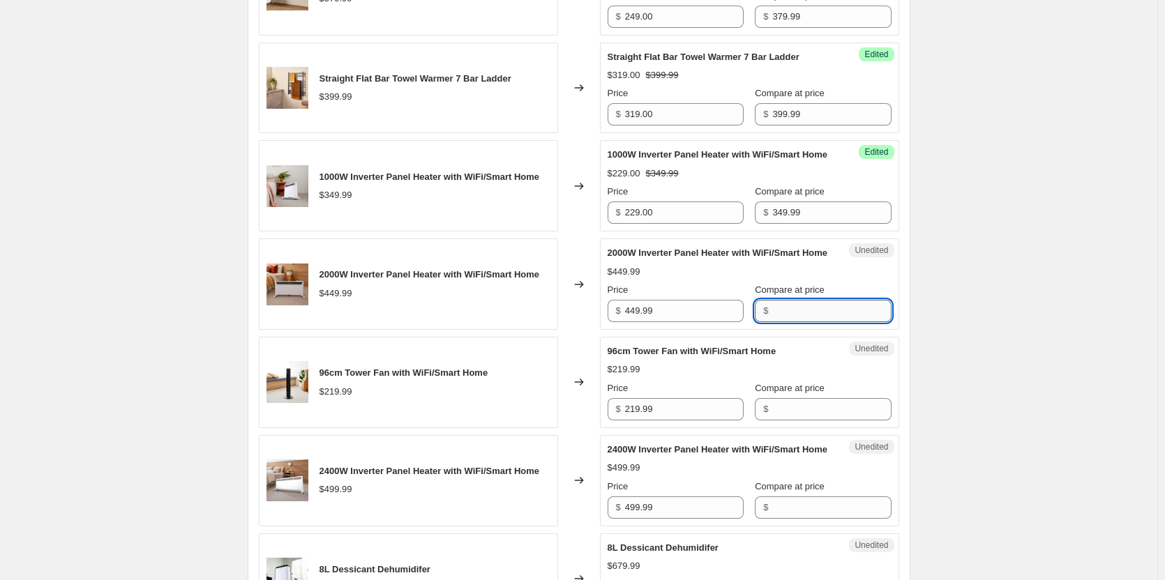
paste input "449.99"
type input "449.99"
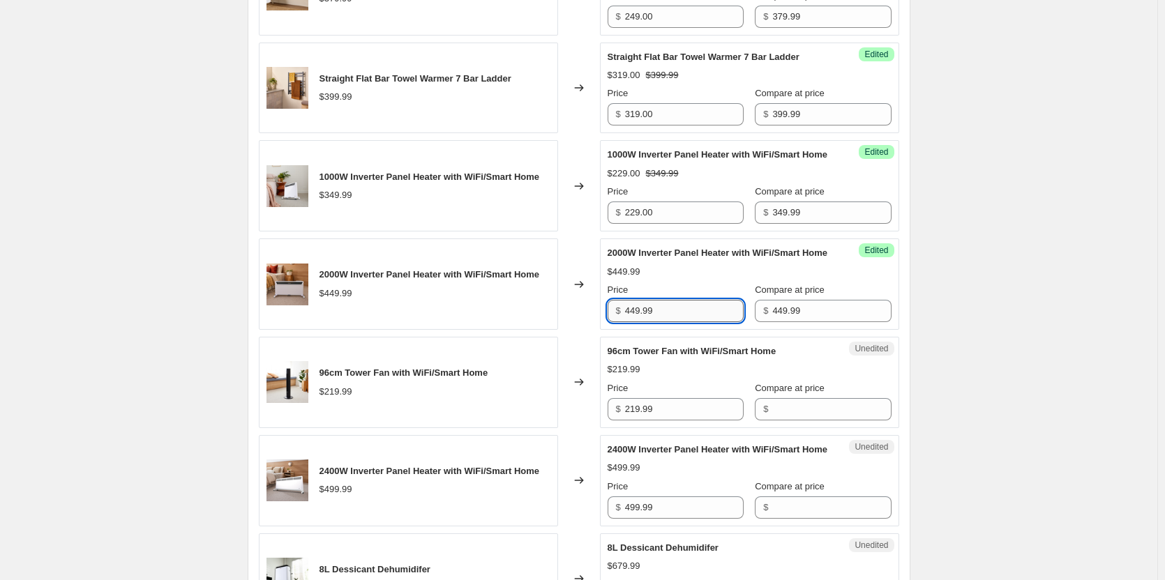
drag, startPoint x: 678, startPoint y: 380, endPoint x: 628, endPoint y: 378, distance: 49.6
click at [674, 322] on input "449.99" at bounding box center [684, 311] width 119 height 22
drag, startPoint x: 628, startPoint y: 378, endPoint x: 595, endPoint y: 378, distance: 33.5
click at [595, 330] on div "2000W Inverter Panel Heater with WiFi/Smart Home $449.99 Changed to Success Edi…" at bounding box center [579, 283] width 640 height 91
click at [595, 330] on div "Changed to" at bounding box center [579, 283] width 42 height 91
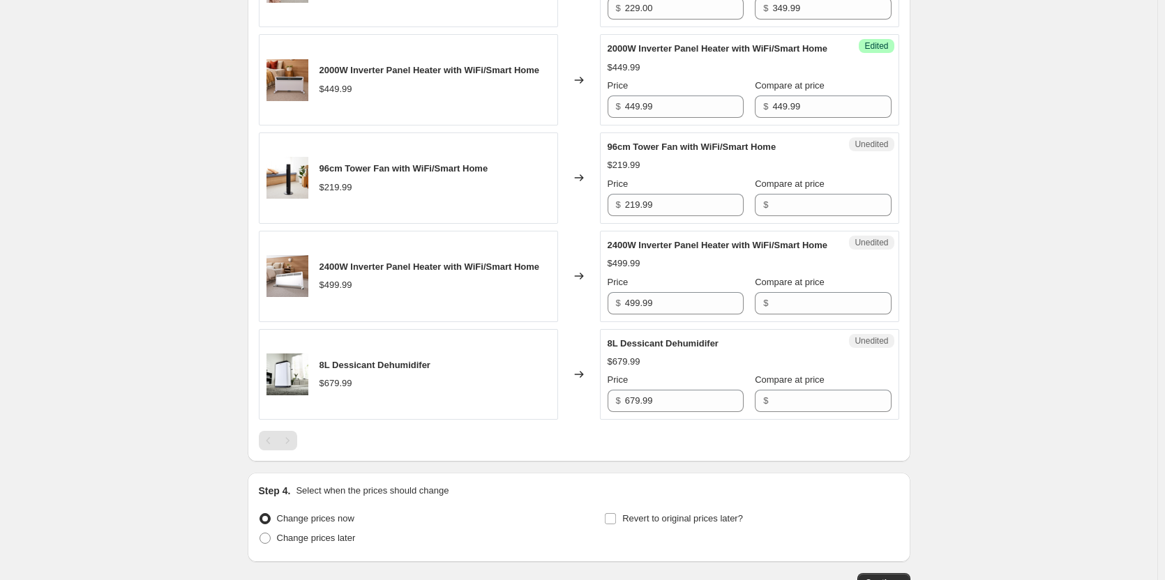
scroll to position [1464, 0]
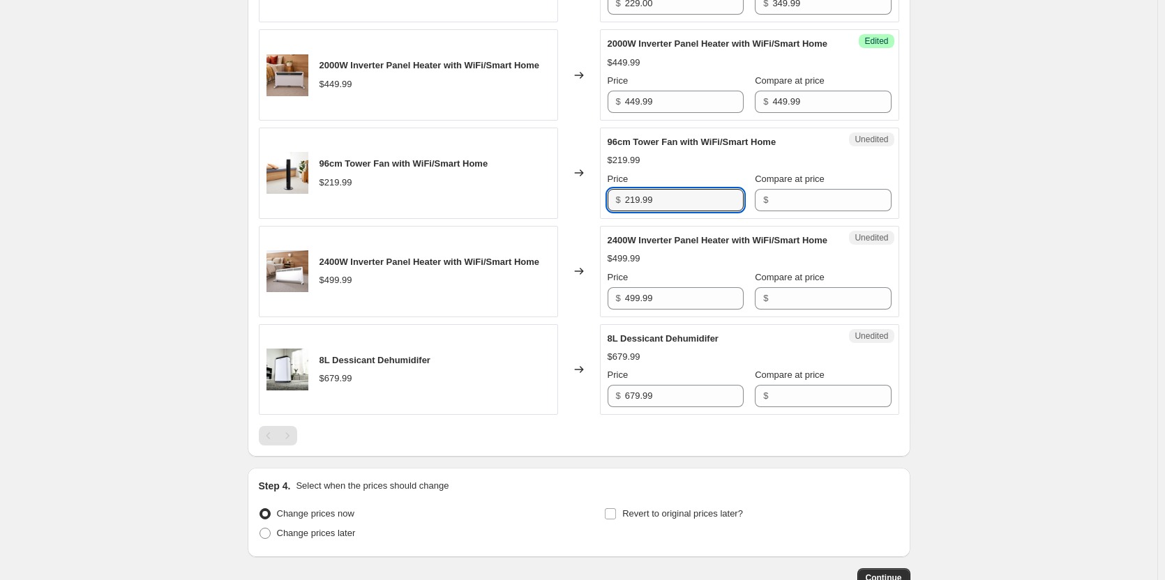
drag, startPoint x: 685, startPoint y: 276, endPoint x: 598, endPoint y: 271, distance: 87.3
click at [598, 219] on div "96cm Tower Fan with WiFi/Smart Home $219.99 Changed to Unedited 96cm Tower Fan …" at bounding box center [579, 173] width 640 height 91
click at [790, 211] on input "Compare at price" at bounding box center [831, 200] width 119 height 22
paste input "219.99"
type input "219.99"
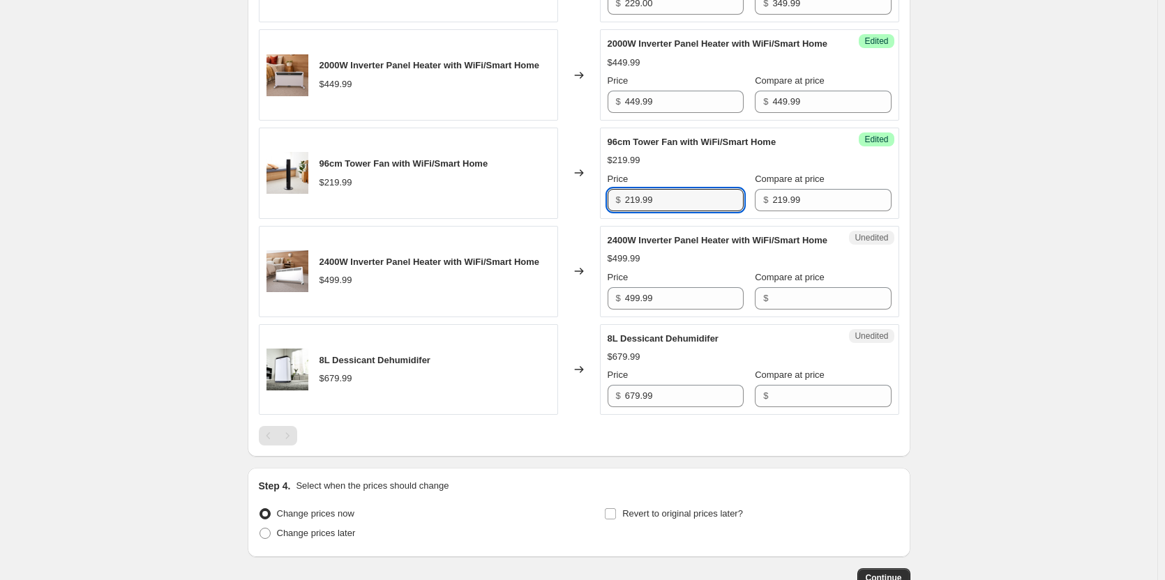
drag, startPoint x: 689, startPoint y: 273, endPoint x: 611, endPoint y: 273, distance: 78.1
click at [611, 211] on div "$ 219.99" at bounding box center [675, 200] width 136 height 22
type input "149.00"
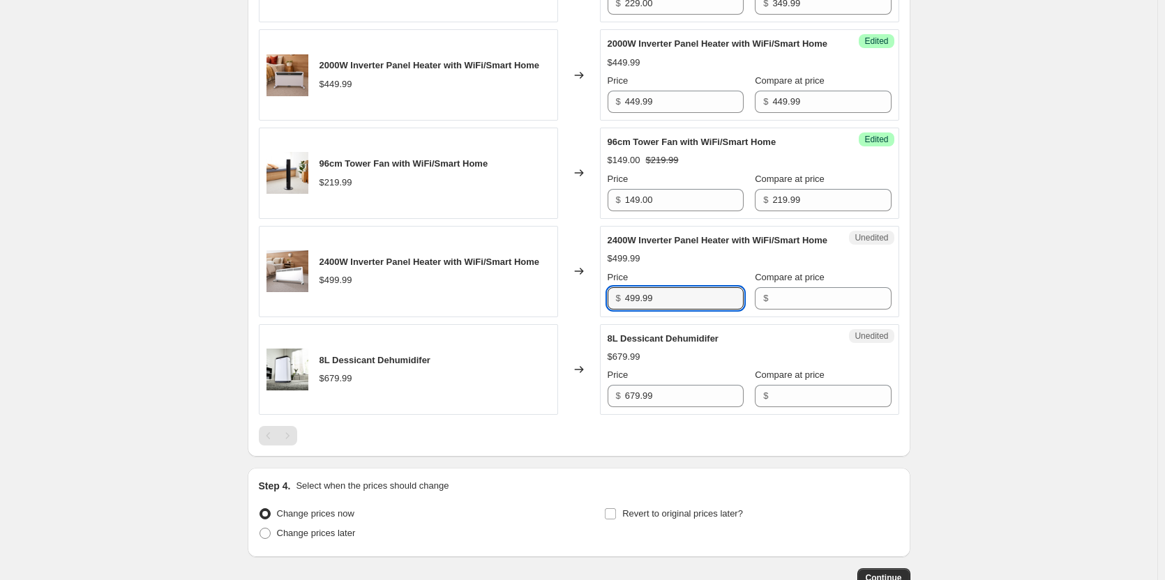
drag, startPoint x: 679, startPoint y: 389, endPoint x: 586, endPoint y: 386, distance: 92.1
click at [678, 310] on input "499.99" at bounding box center [684, 298] width 119 height 22
drag, startPoint x: 586, startPoint y: 386, endPoint x: 570, endPoint y: 386, distance: 16.0
click at [570, 317] on div "2400W Inverter Panel Heater with WiFi/Smart Home $499.99 Changed to Unedited 24…" at bounding box center [579, 271] width 640 height 91
drag, startPoint x: 671, startPoint y: 380, endPoint x: 612, endPoint y: 379, distance: 58.6
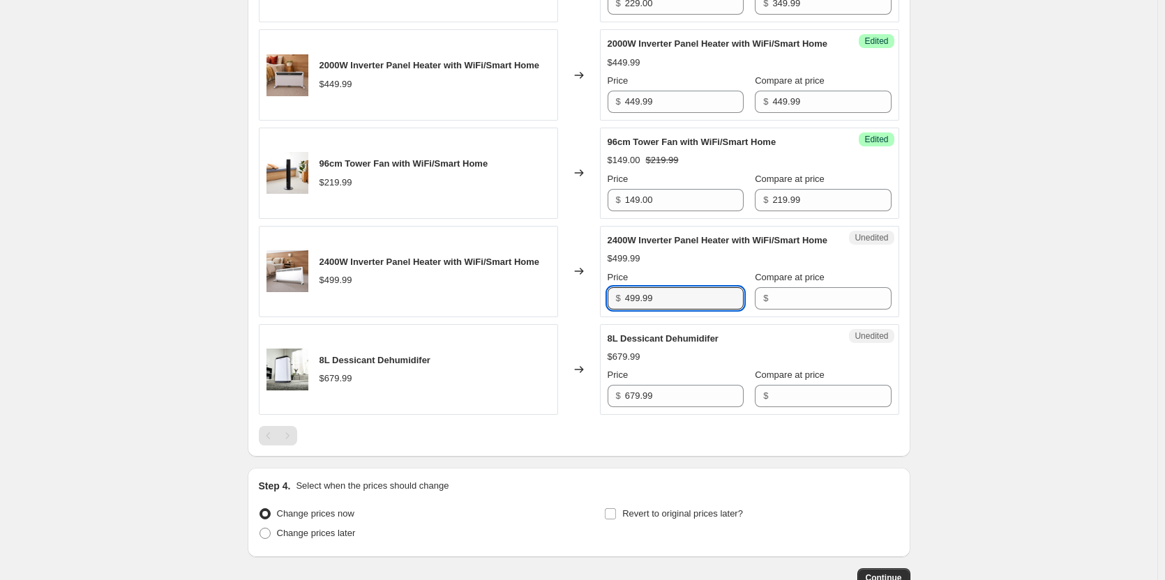
click at [612, 310] on div "$ 499.99" at bounding box center [675, 298] width 136 height 22
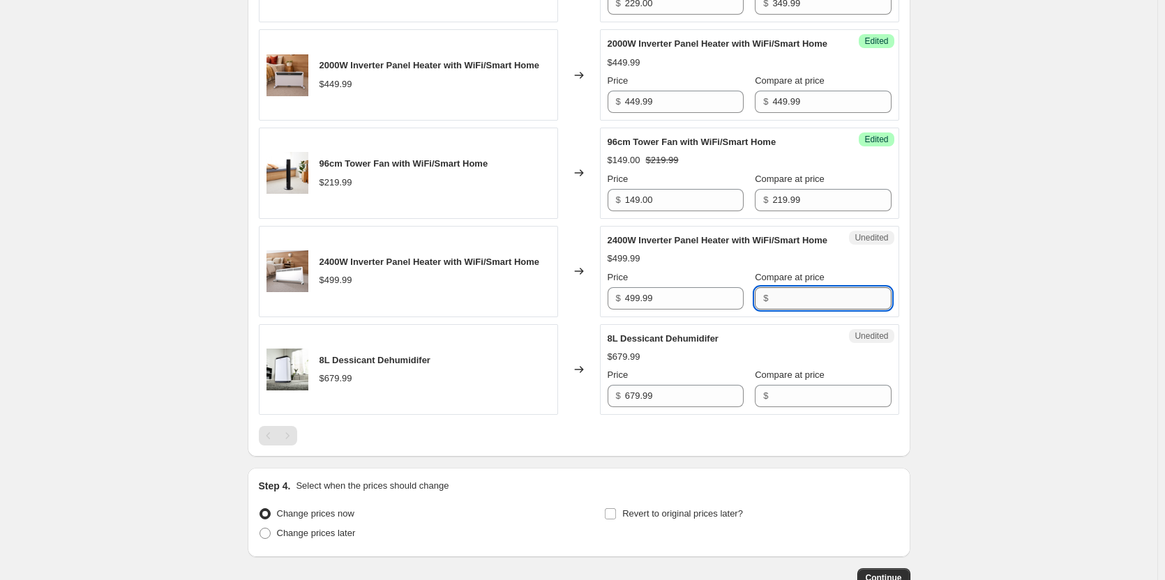
click at [780, 310] on input "Compare at price" at bounding box center [831, 298] width 119 height 22
paste input "499.99"
type input "499.99"
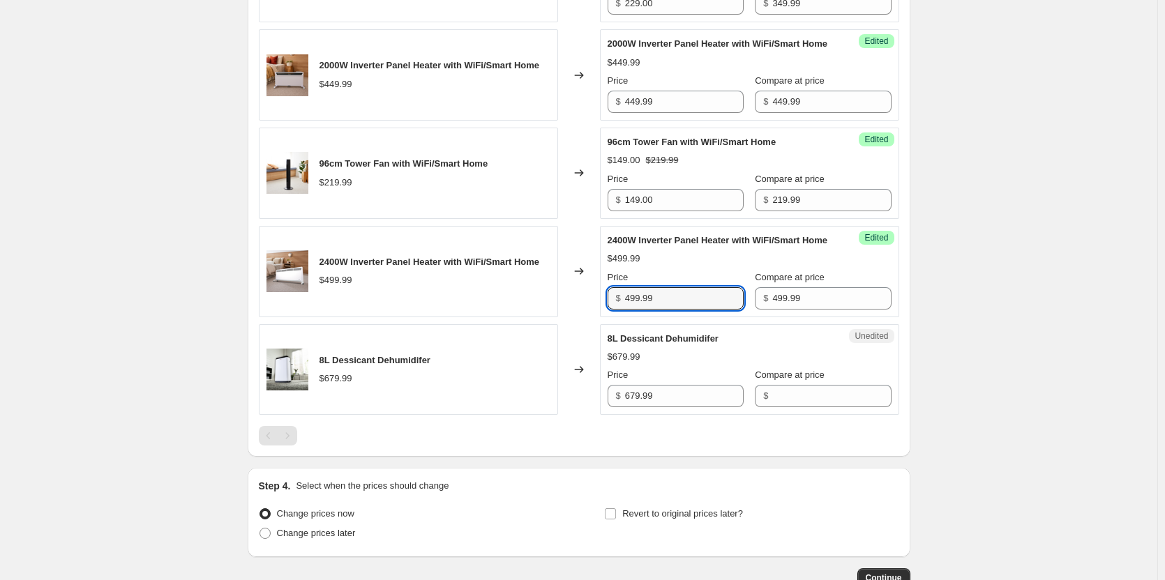
drag, startPoint x: 721, startPoint y: 385, endPoint x: 598, endPoint y: 381, distance: 123.5
click at [598, 317] on div "2400W Inverter Panel Heater with WiFi/Smart Home $499.99 Changed to Success Edi…" at bounding box center [579, 271] width 640 height 91
type input "319.00"
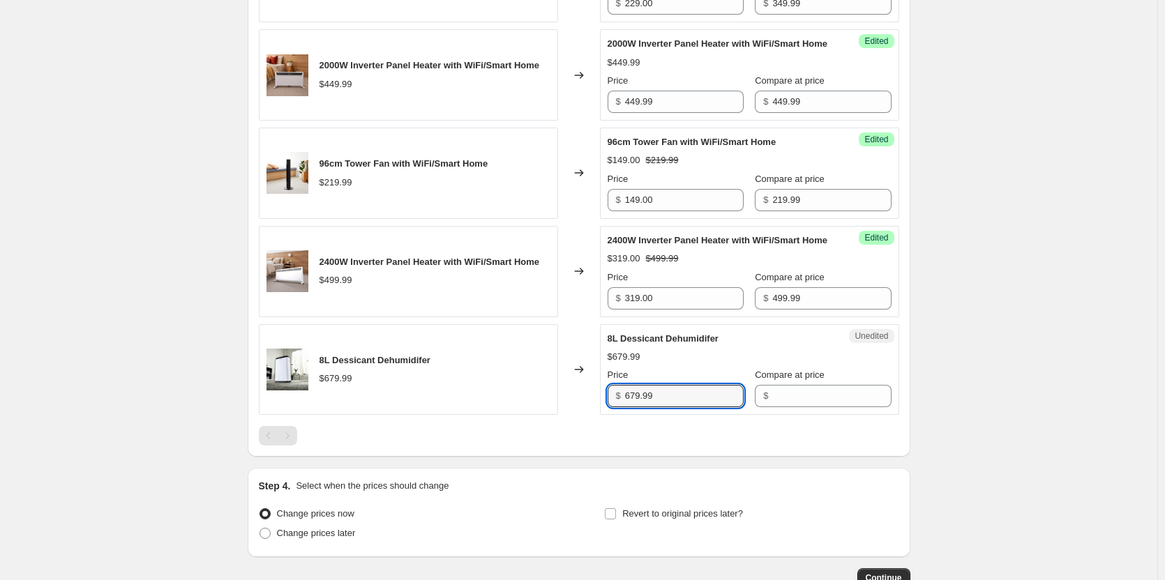
drag, startPoint x: 700, startPoint y: 481, endPoint x: 599, endPoint y: 482, distance: 101.1
click at [599, 416] on div "8L Dessicant Dehumidifer $679.99 Changed to Unedited 8L Dessicant Dehumidifer $…" at bounding box center [579, 369] width 640 height 91
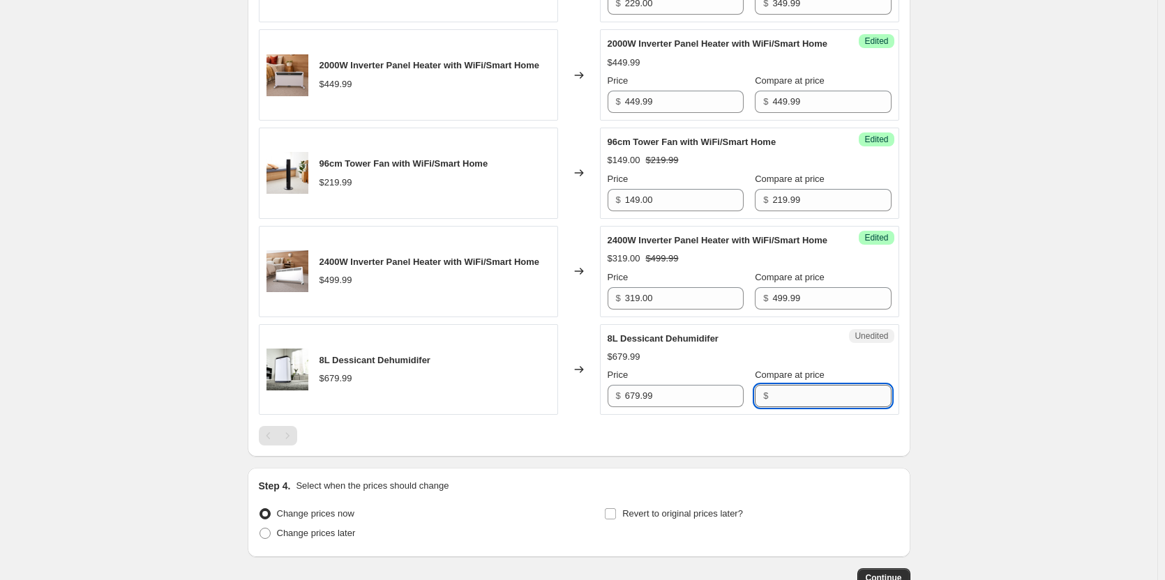
click at [775, 407] on input "Compare at price" at bounding box center [831, 396] width 119 height 22
paste input "679.99"
type input "679.99"
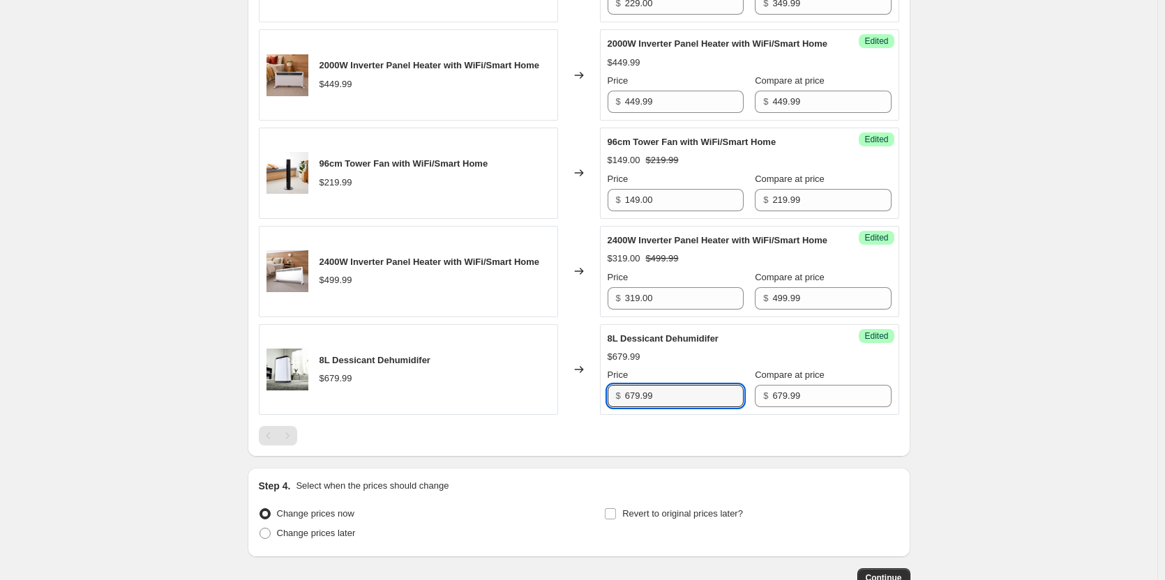
drag, startPoint x: 689, startPoint y: 478, endPoint x: 593, endPoint y: 485, distance: 96.4
click at [593, 416] on div "8L Dessicant Dehumidifer $679.99 Changed to Success Edited 8L Dessicant Dehumid…" at bounding box center [579, 369] width 640 height 91
type input "439.00"
click at [646, 446] on div at bounding box center [579, 436] width 640 height 20
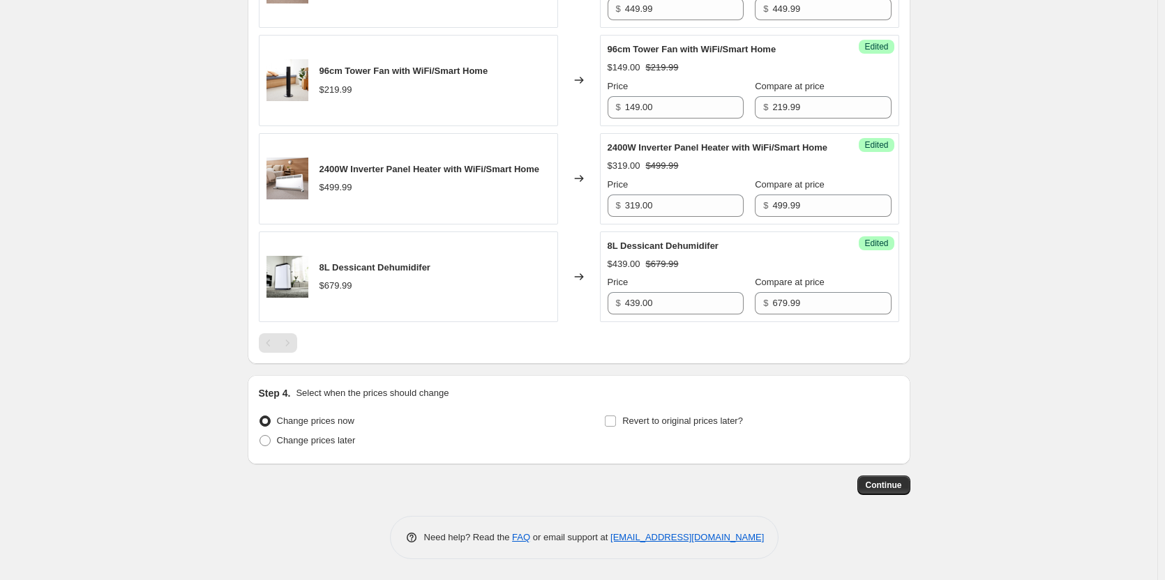
scroll to position [1641, 0]
click at [268, 439] on span at bounding box center [264, 440] width 11 height 11
click at [260, 436] on input "Change prices later" at bounding box center [259, 435] width 1 height 1
radio input "true"
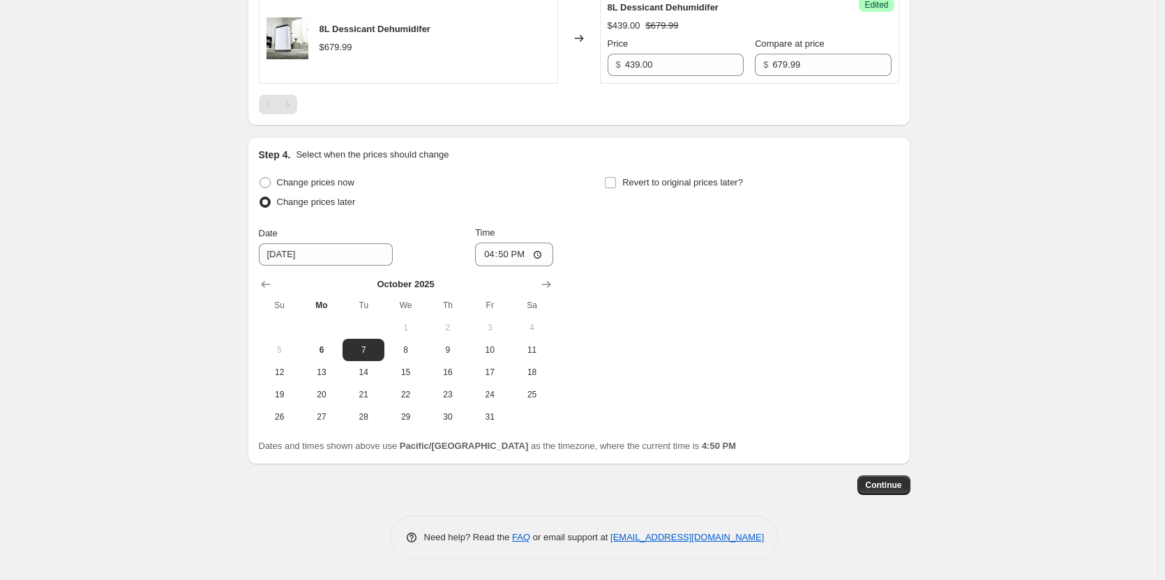
scroll to position [1850, 0]
drag, startPoint x: 418, startPoint y: 409, endPoint x: 427, endPoint y: 408, distance: 9.2
click at [418, 384] on button "15" at bounding box center [405, 372] width 42 height 22
type input "[DATE]"
click at [545, 266] on input "16:50" at bounding box center [514, 255] width 78 height 24
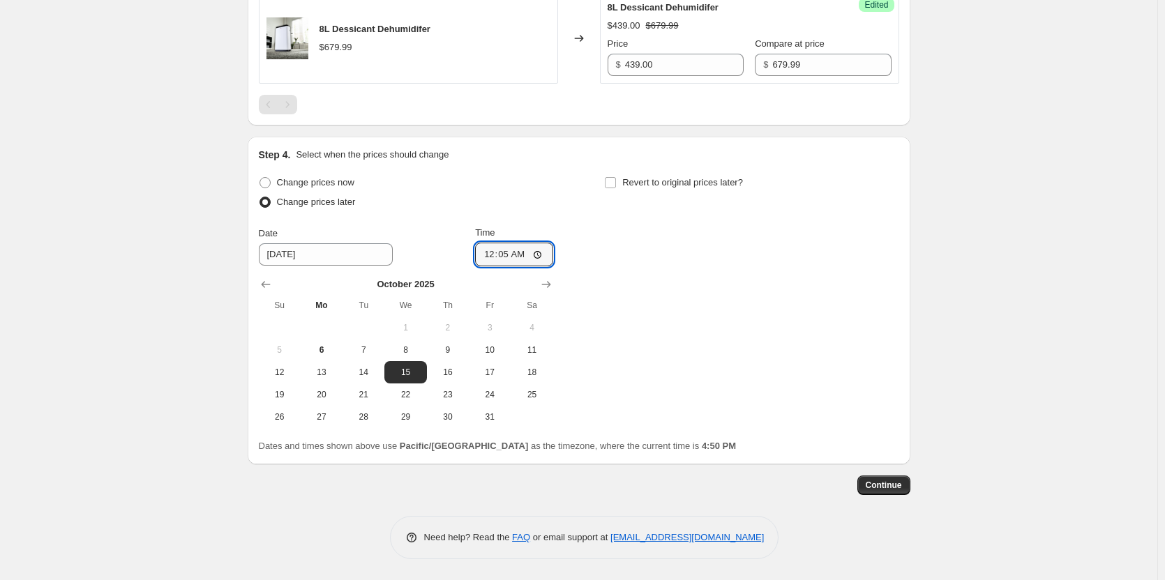
type input "00:05"
click at [657, 347] on div "Change prices now Change prices later Date [DATE] Time 00:[DATE] Mo Tu We Th Fr…" at bounding box center [579, 300] width 640 height 255
click at [613, 188] on input "Revert to original prices later?" at bounding box center [610, 182] width 11 height 11
checkbox input "true"
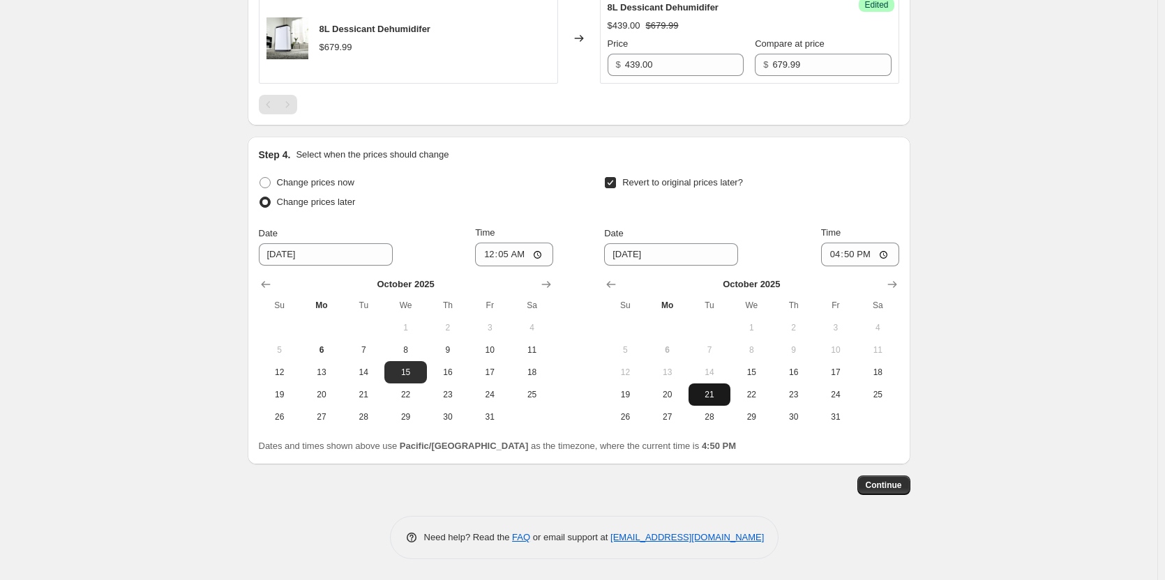
click at [720, 400] on span "21" at bounding box center [709, 394] width 31 height 11
type input "[DATE]"
click at [886, 266] on input "16:50" at bounding box center [860, 255] width 78 height 24
type input "23:59"
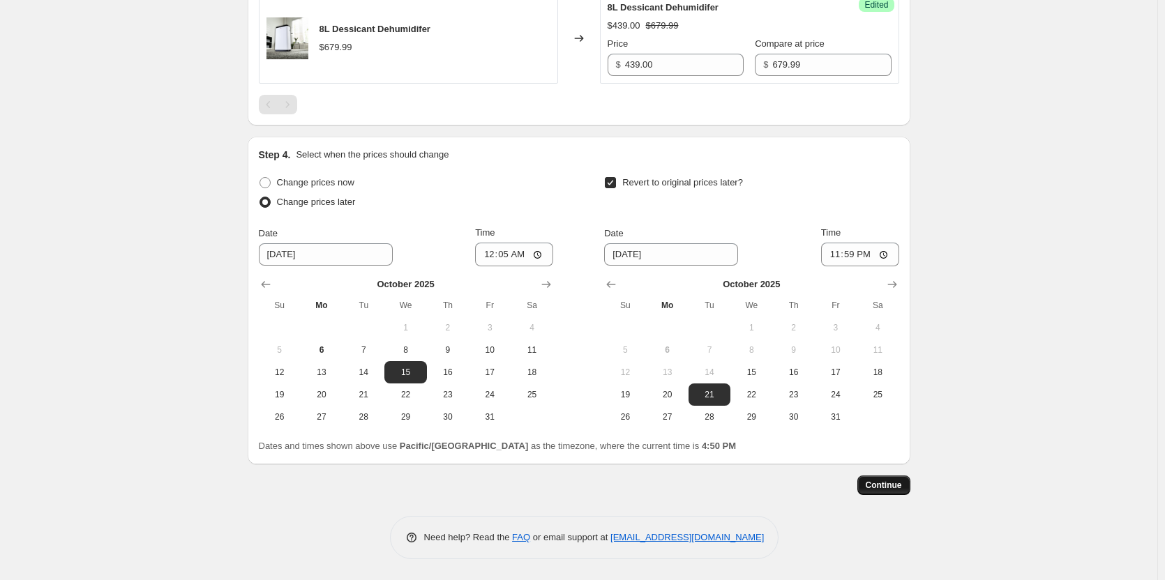
click at [873, 491] on span "Continue" at bounding box center [883, 485] width 36 height 11
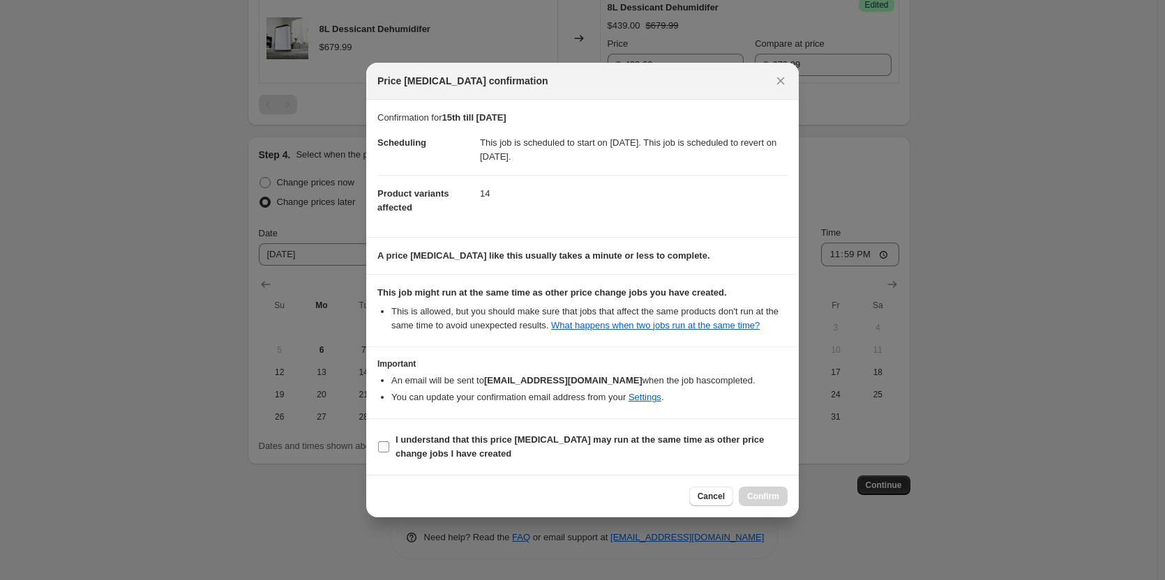
click at [381, 447] on input "I understand that this price [MEDICAL_DATA] may run at the same time as other p…" at bounding box center [383, 446] width 11 height 11
checkbox input "true"
click at [759, 494] on span "Confirm" at bounding box center [763, 496] width 32 height 11
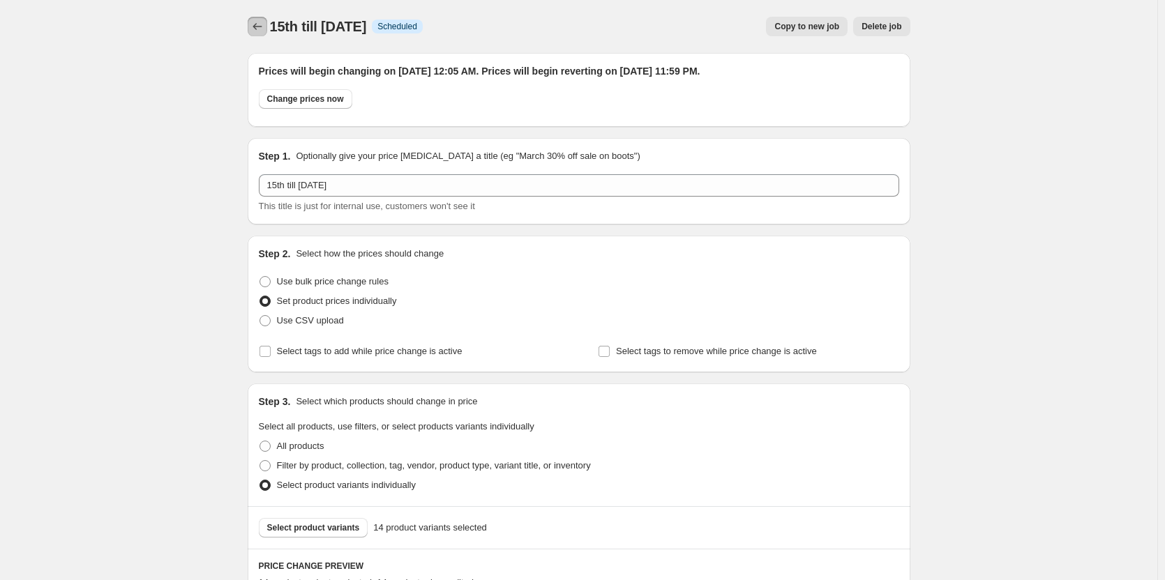
click at [264, 30] on icon "Price change jobs" at bounding box center [257, 27] width 14 height 14
